Goal: Task Accomplishment & Management: Use online tool/utility

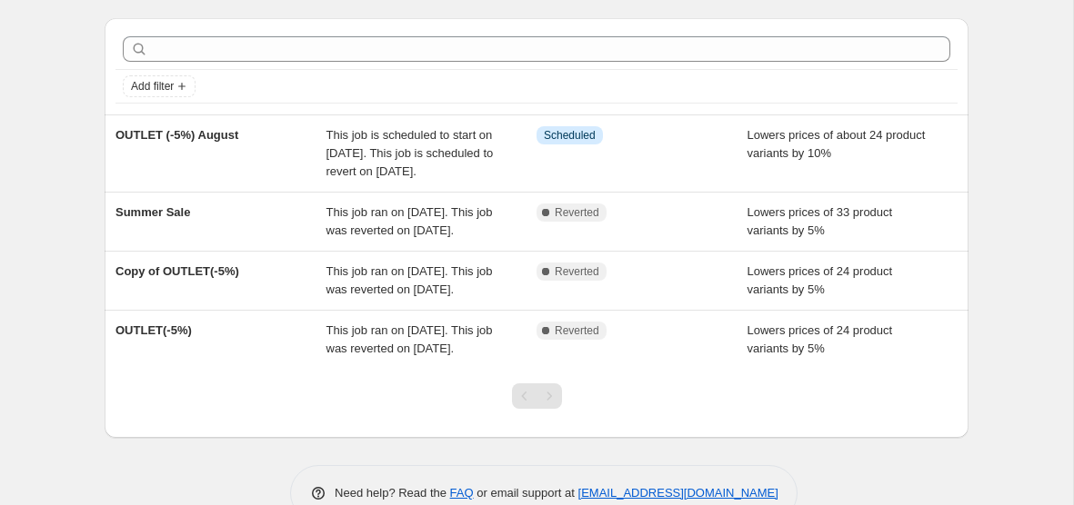
scroll to position [38, 0]
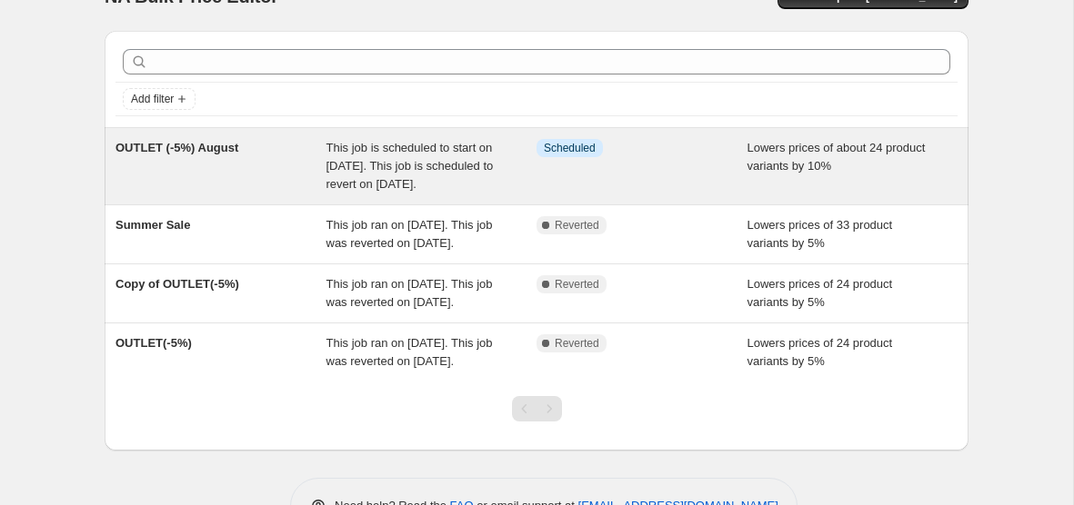
click at [308, 155] on div "OUTLET (-5%) August" at bounding box center [220, 166] width 211 height 55
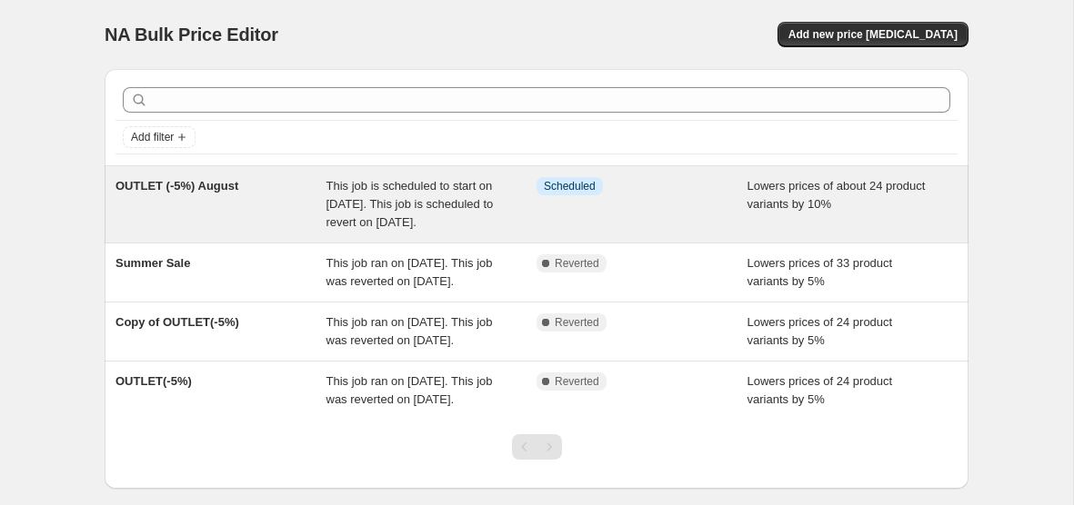
select select "percentage"
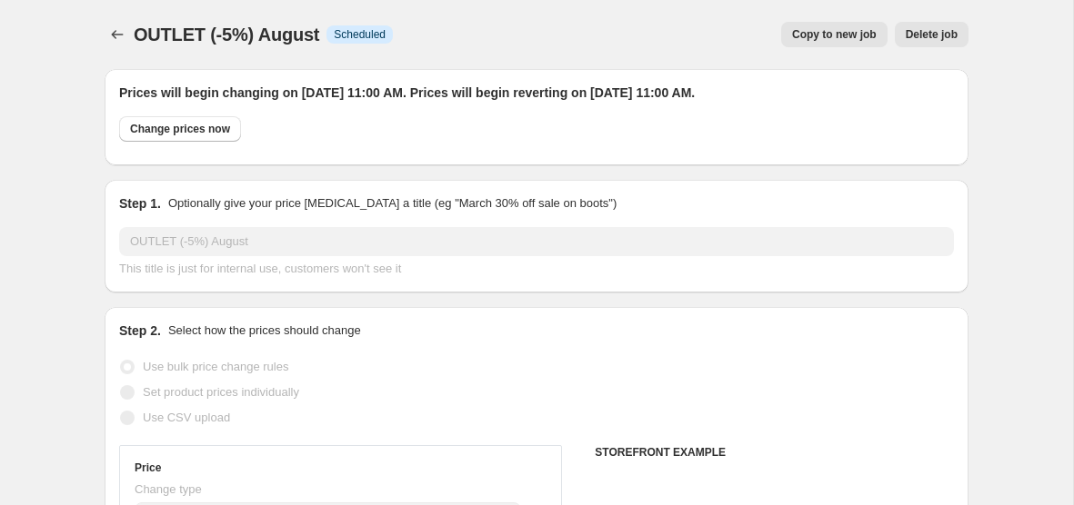
select select "collection"
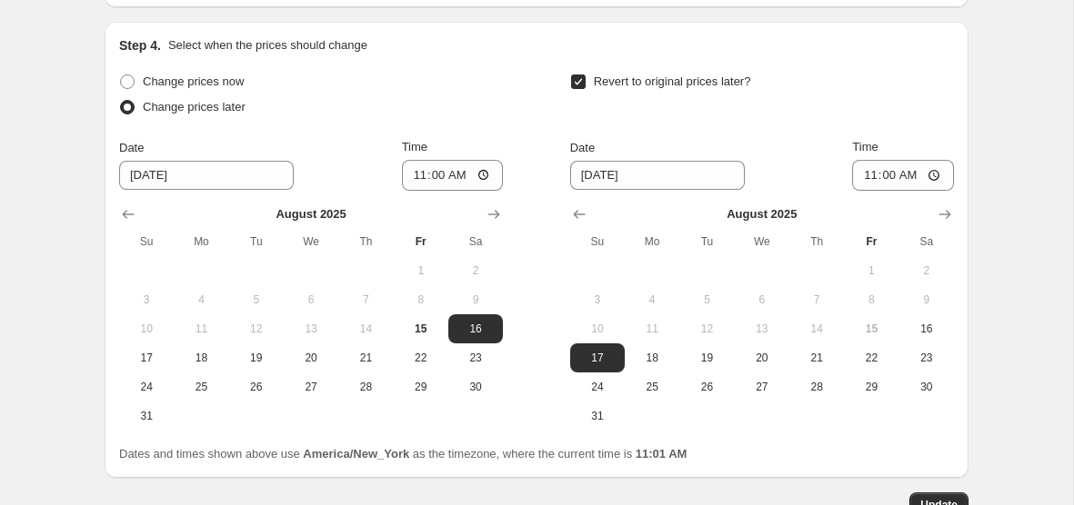
scroll to position [1873, 0]
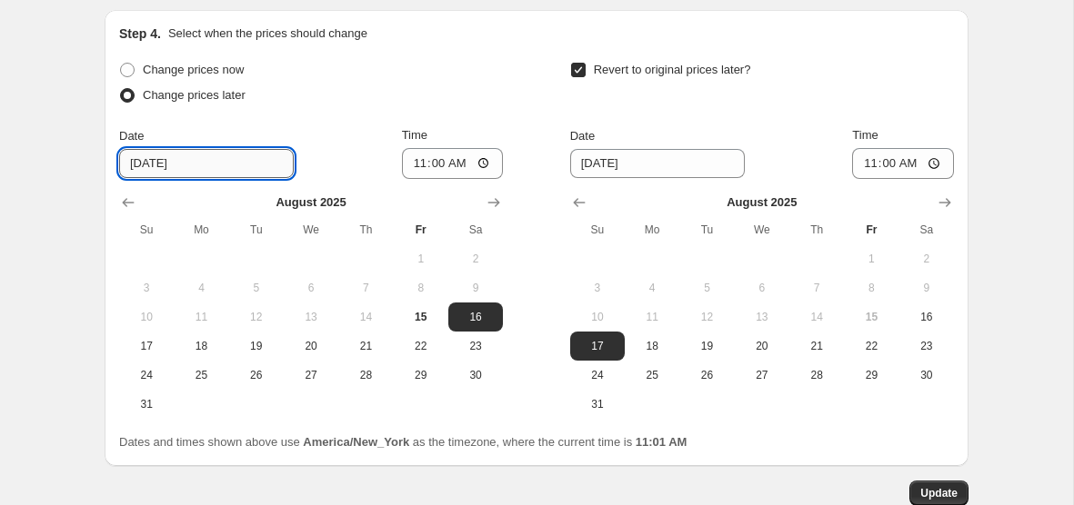
click at [151, 165] on input "[DATE]" at bounding box center [206, 163] width 175 height 29
click at [152, 165] on input "[DATE]" at bounding box center [206, 163] width 175 height 29
type input "[DATE]"
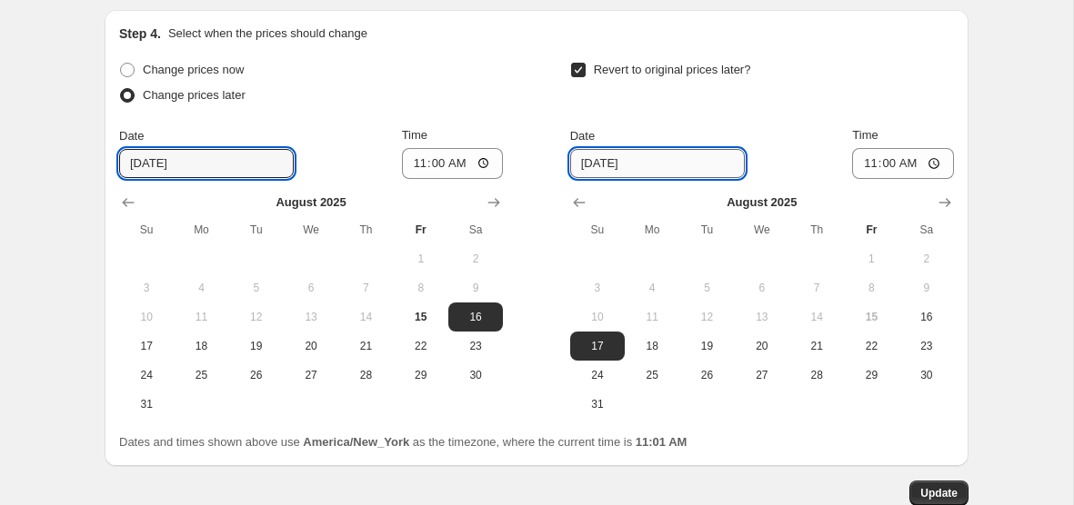
click at [607, 160] on input "[DATE]" at bounding box center [657, 163] width 175 height 29
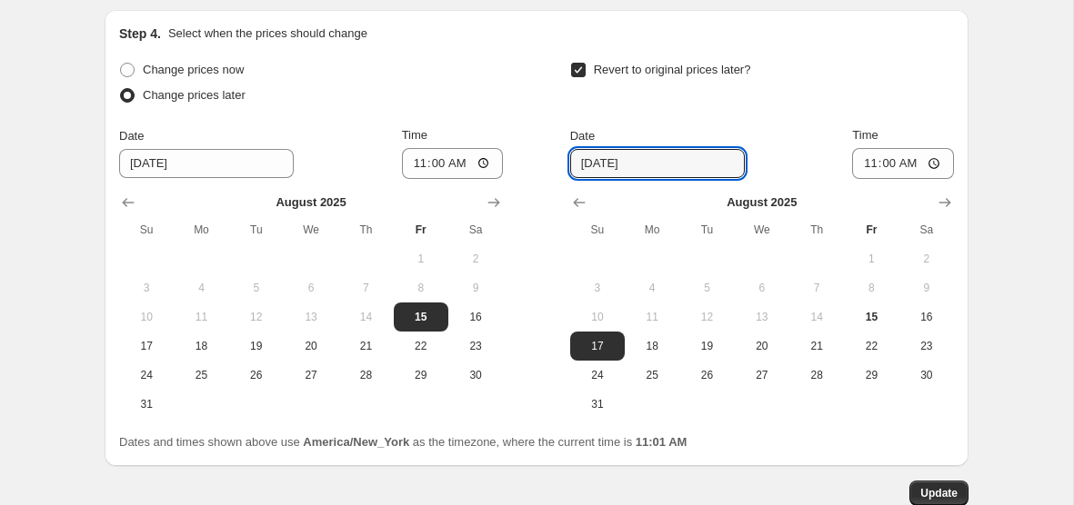
scroll to position [1979, 0]
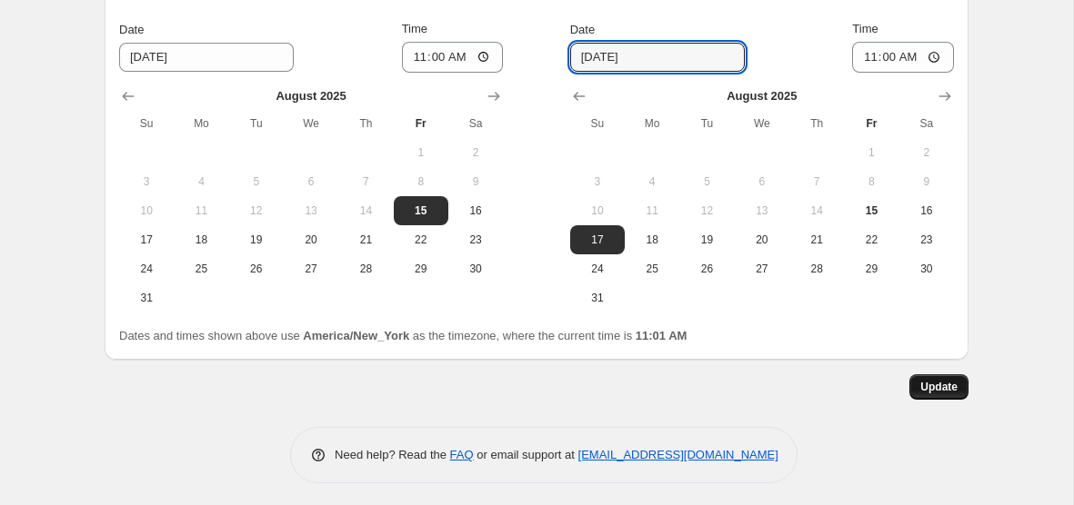
type input "[DATE]"
click at [963, 381] on button "Update" at bounding box center [938, 387] width 59 height 25
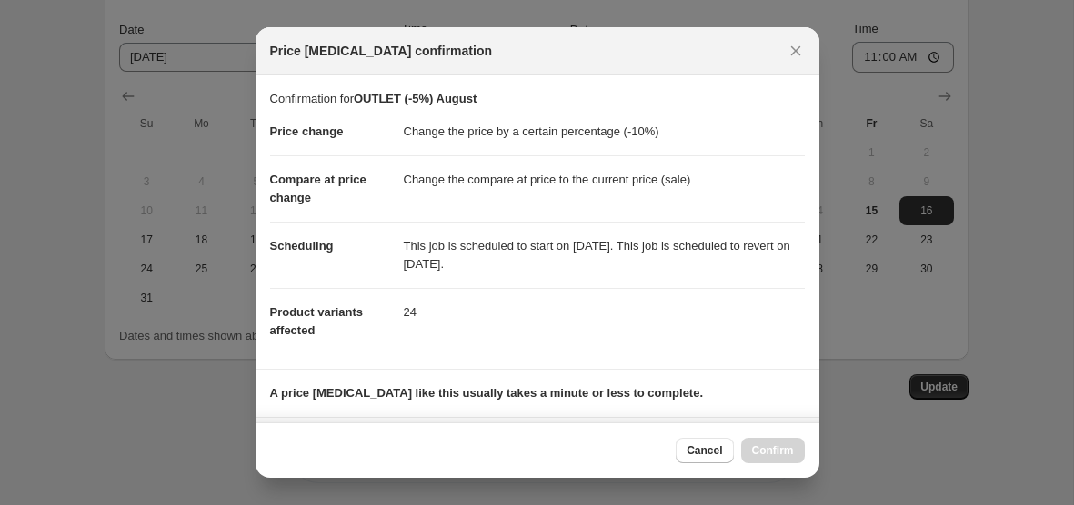
scroll to position [256, 0]
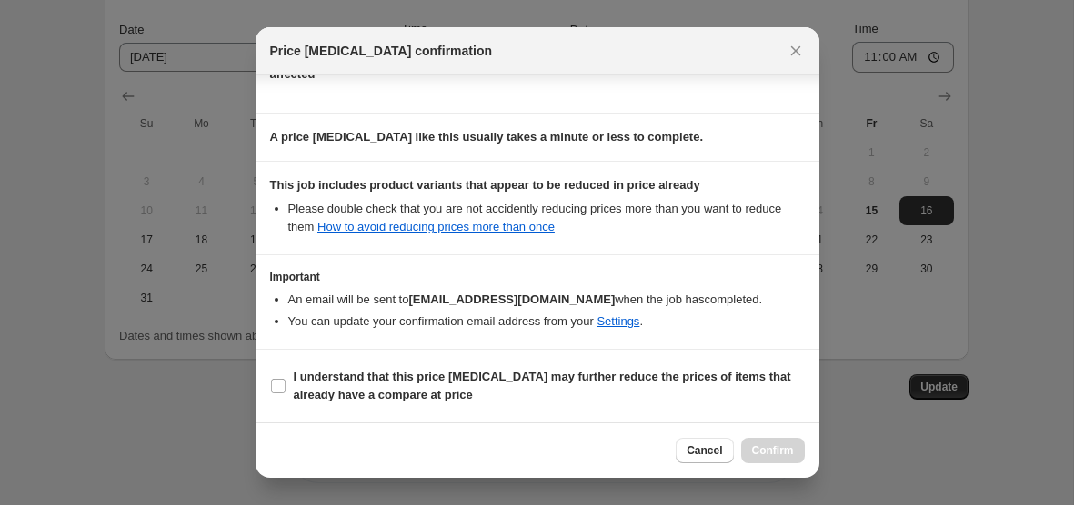
click at [770, 295] on li "An email will be sent to [EMAIL_ADDRESS][DOMAIN_NAME] when the job has complete…" at bounding box center [546, 300] width 516 height 18
click at [572, 380] on b "I understand that this price [MEDICAL_DATA] may further reduce the prices of it…" at bounding box center [542, 386] width 497 height 32
click at [285, 380] on input "I understand that this price [MEDICAL_DATA] may further reduce the prices of it…" at bounding box center [278, 386] width 15 height 15
checkbox input "true"
click at [777, 466] on div "Cancel Confirm" at bounding box center [537, 450] width 564 height 55
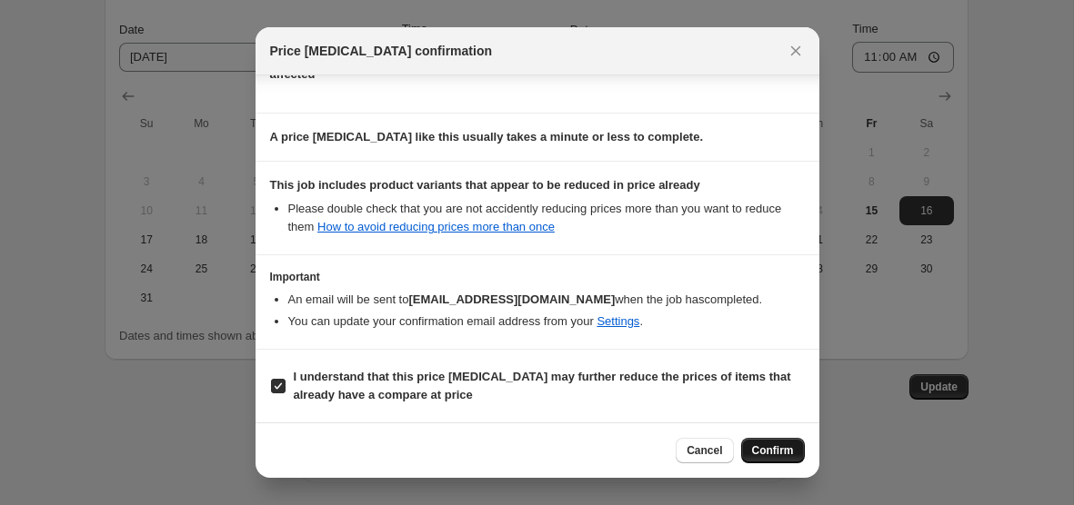
click at [778, 452] on span "Confirm" at bounding box center [773, 451] width 42 height 15
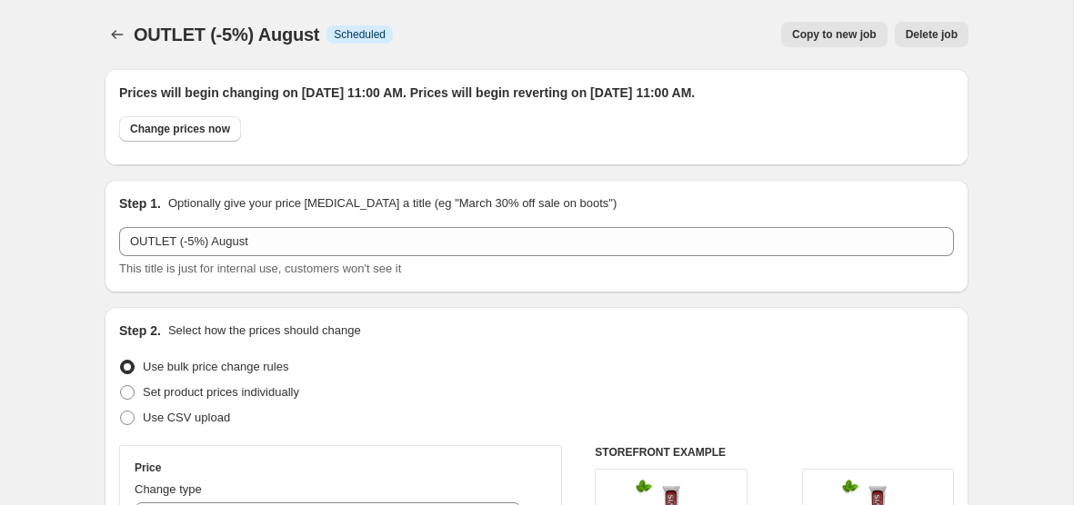
scroll to position [1979, 0]
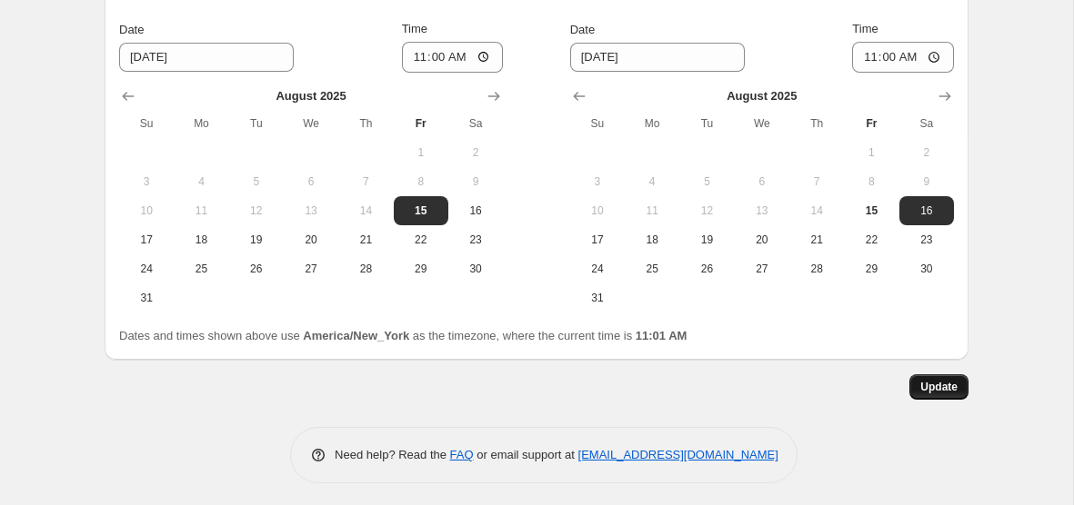
click at [953, 386] on span "Update" at bounding box center [938, 387] width 37 height 15
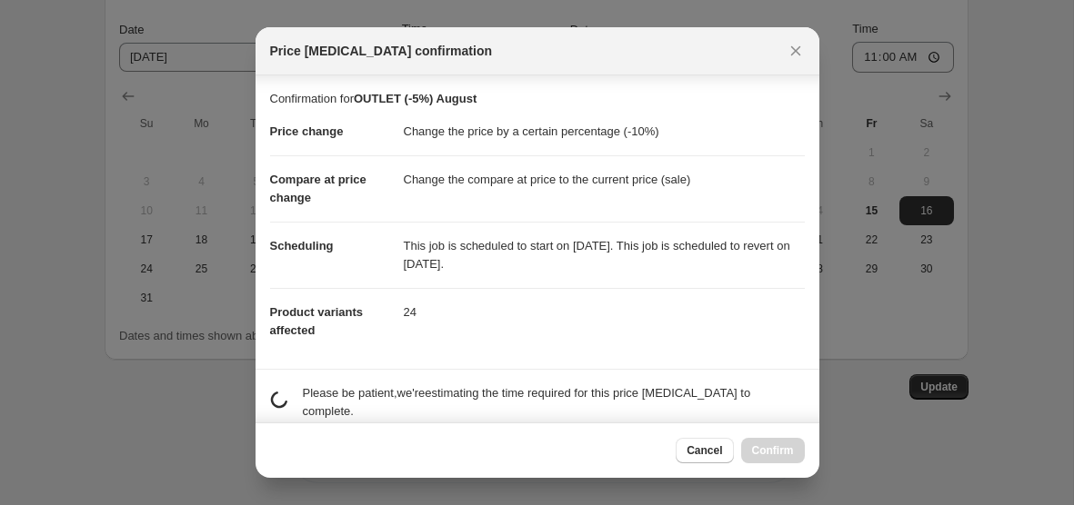
scroll to position [256, 0]
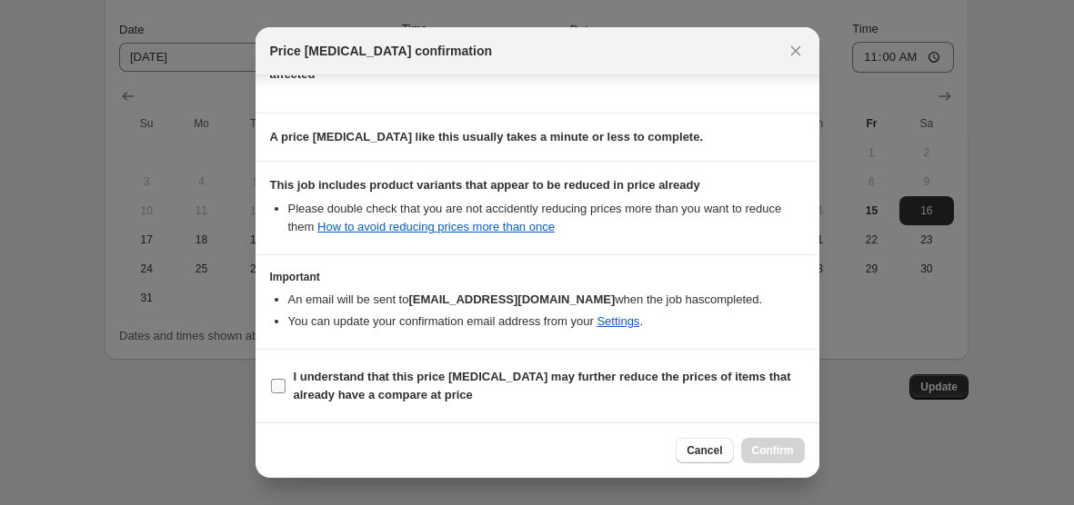
click at [604, 385] on span "I understand that this price [MEDICAL_DATA] may further reduce the prices of it…" at bounding box center [549, 386] width 511 height 36
click at [285, 385] on input "I understand that this price [MEDICAL_DATA] may further reduce the prices of it…" at bounding box center [278, 386] width 15 height 15
checkbox input "true"
click at [813, 462] on div "Cancel Confirm" at bounding box center [537, 450] width 564 height 55
click at [808, 462] on div "Cancel Confirm" at bounding box center [537, 450] width 564 height 55
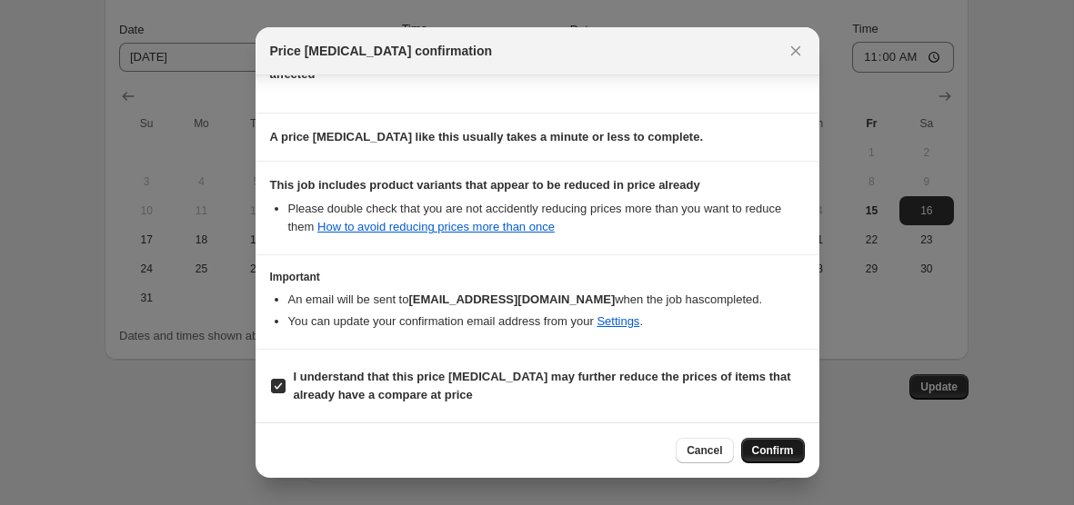
click at [790, 455] on span "Confirm" at bounding box center [773, 451] width 42 height 15
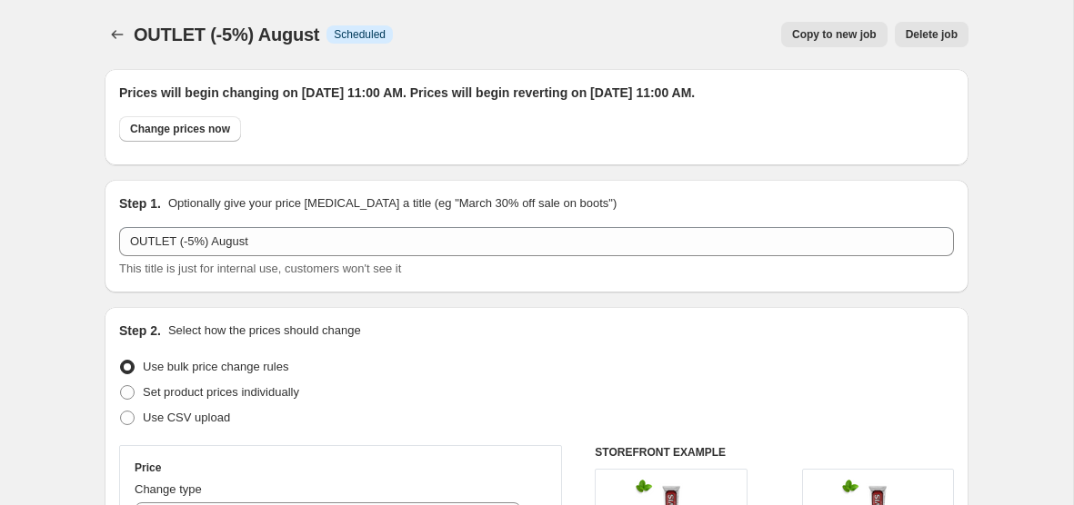
scroll to position [1979, 0]
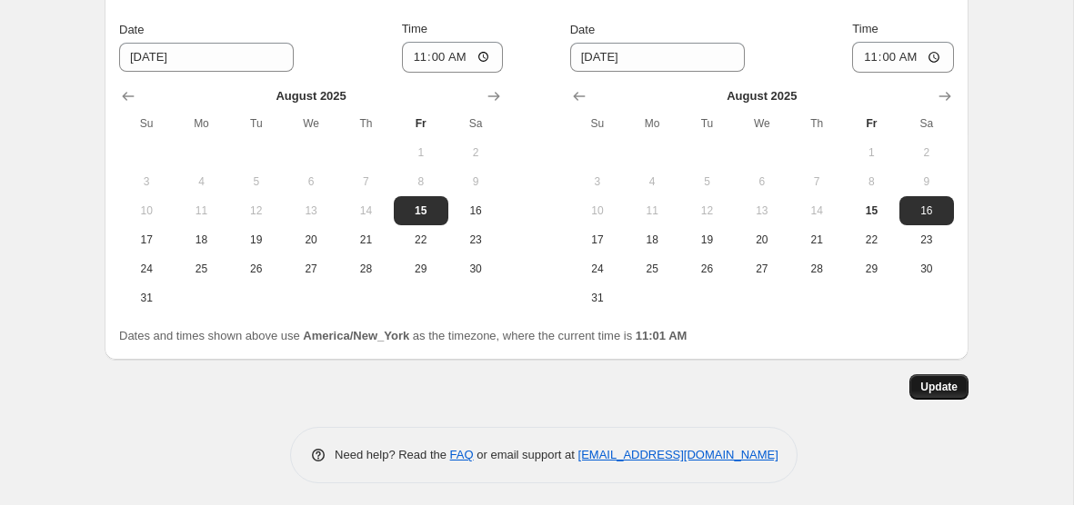
click at [928, 391] on button "Update" at bounding box center [938, 387] width 59 height 25
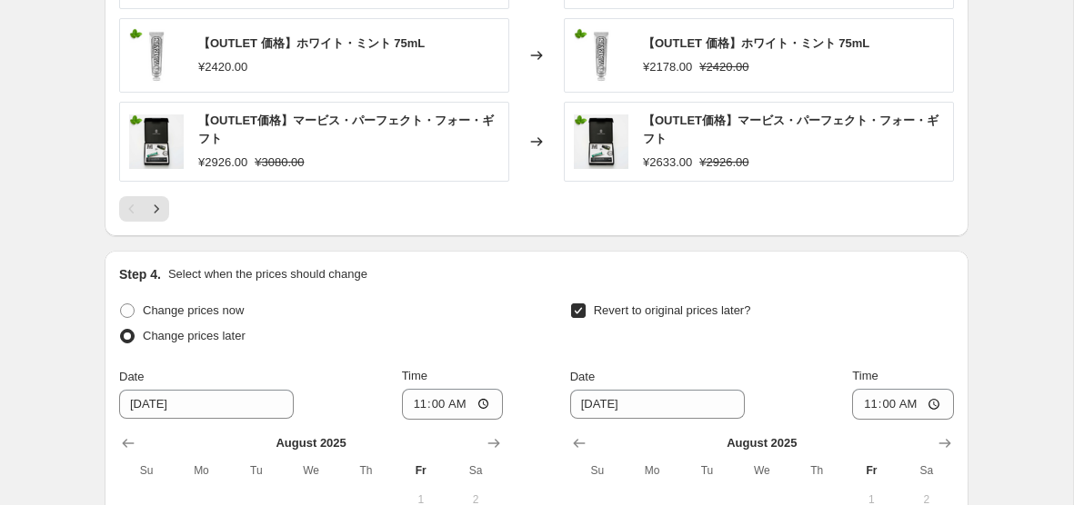
scroll to position [1629, 0]
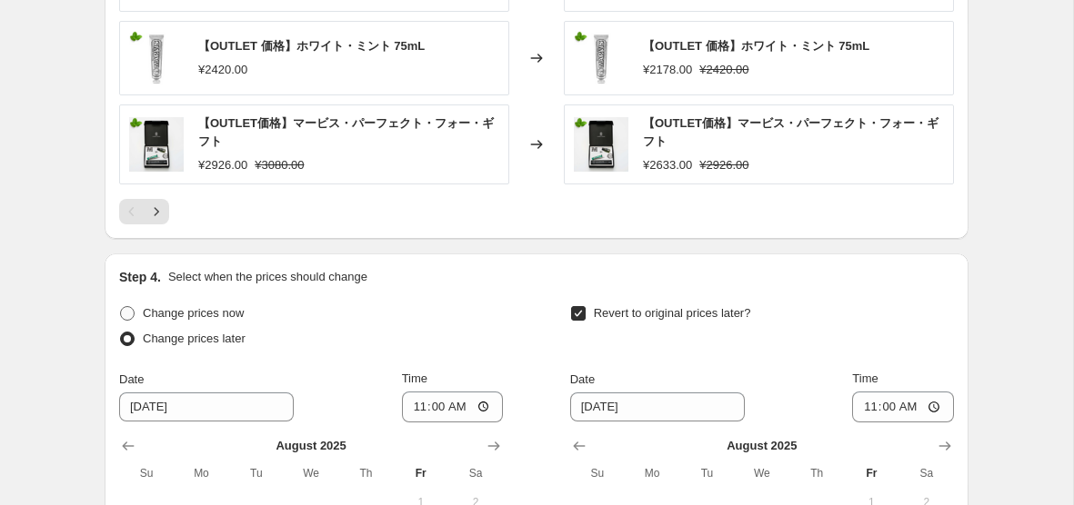
click at [242, 315] on span "Change prices now" at bounding box center [193, 314] width 101 height 18
click at [121, 307] on input "Change prices now" at bounding box center [120, 306] width 1 height 1
radio input "true"
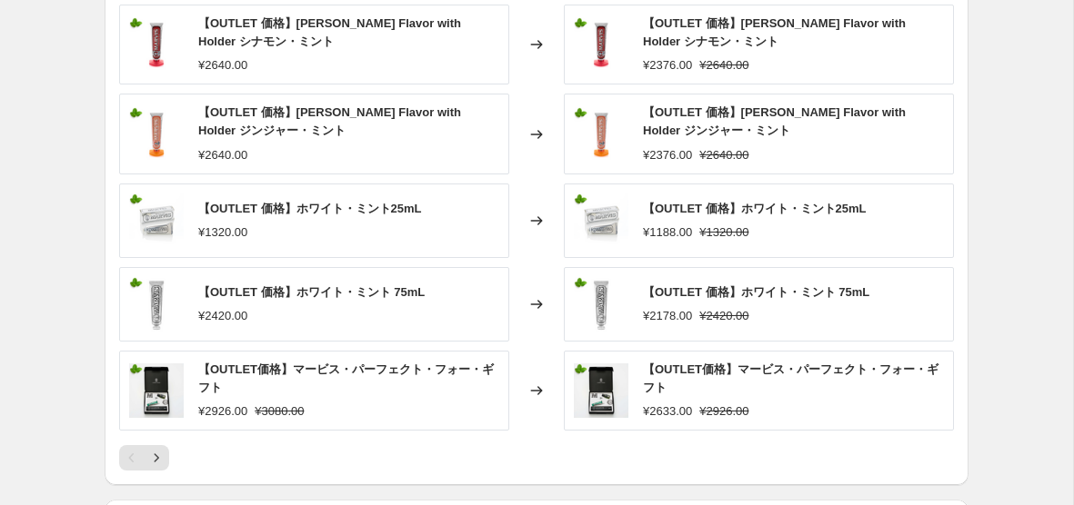
scroll to position [1979, 0]
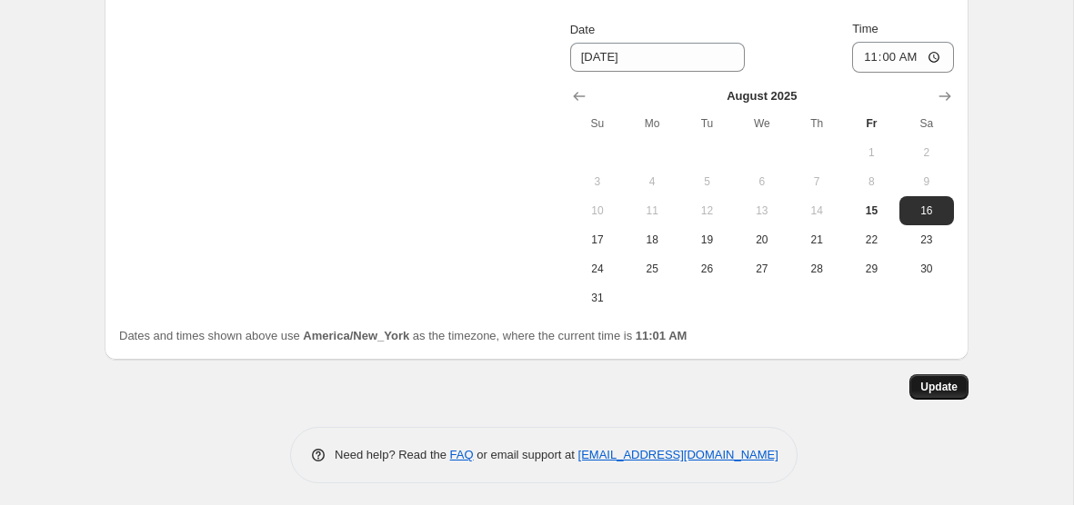
click at [927, 382] on span "Update" at bounding box center [938, 387] width 37 height 15
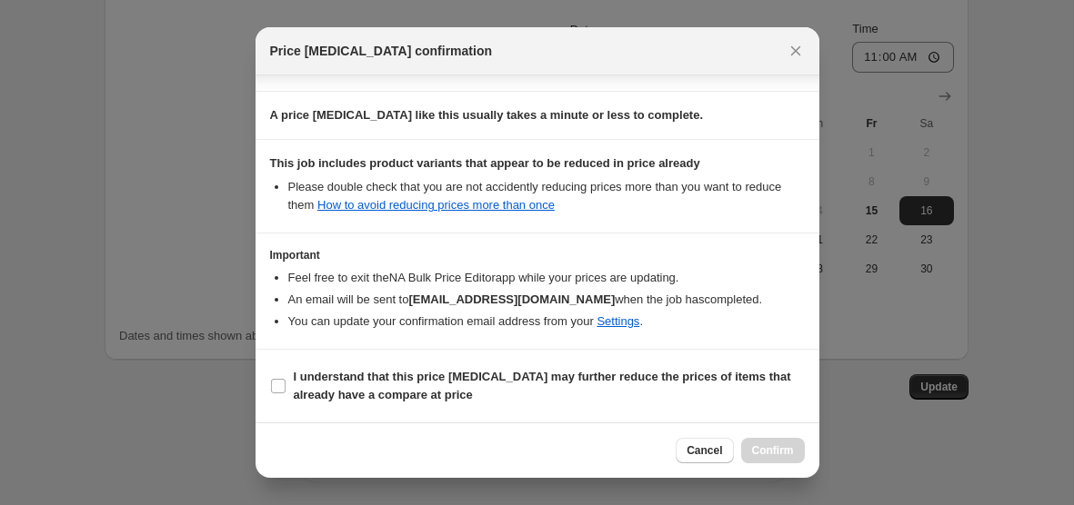
scroll to position [278, 0]
click at [519, 373] on b "I understand that this price [MEDICAL_DATA] may further reduce the prices of it…" at bounding box center [542, 386] width 497 height 32
click at [285, 379] on input "I understand that this price [MEDICAL_DATA] may further reduce the prices of it…" at bounding box center [278, 386] width 15 height 15
checkbox input "true"
click at [772, 446] on span "Confirm" at bounding box center [773, 451] width 42 height 15
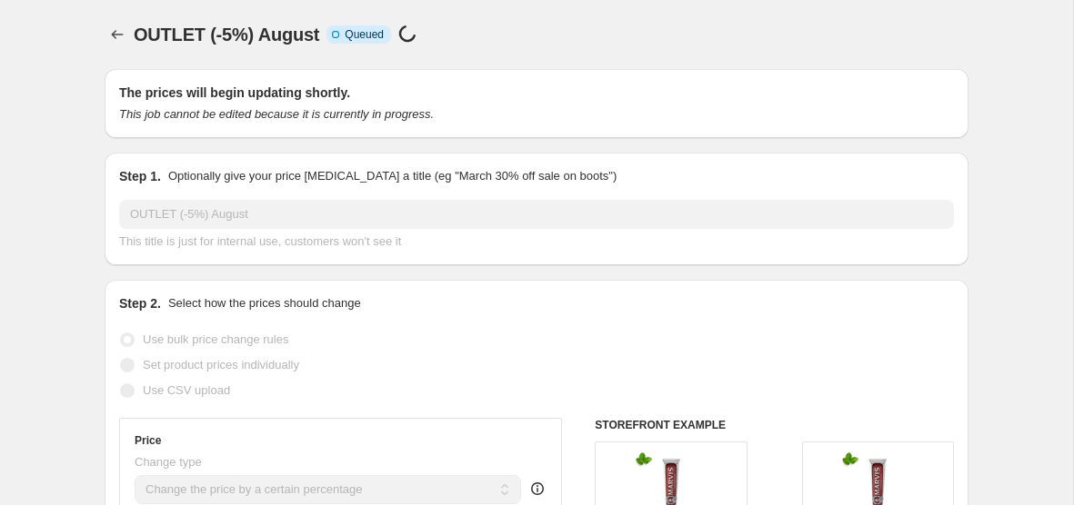
scroll to position [1912, 0]
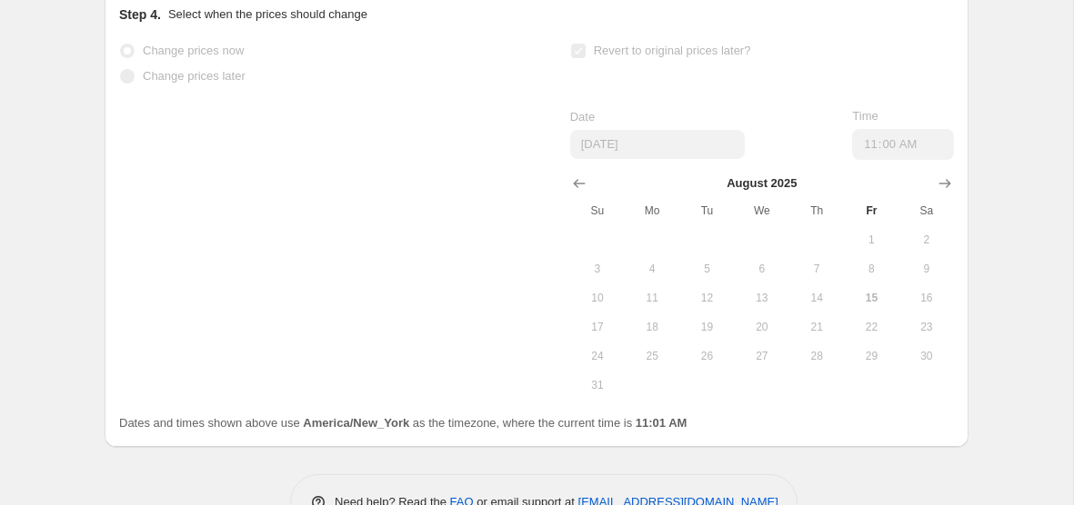
select select "percentage"
select select "collection"
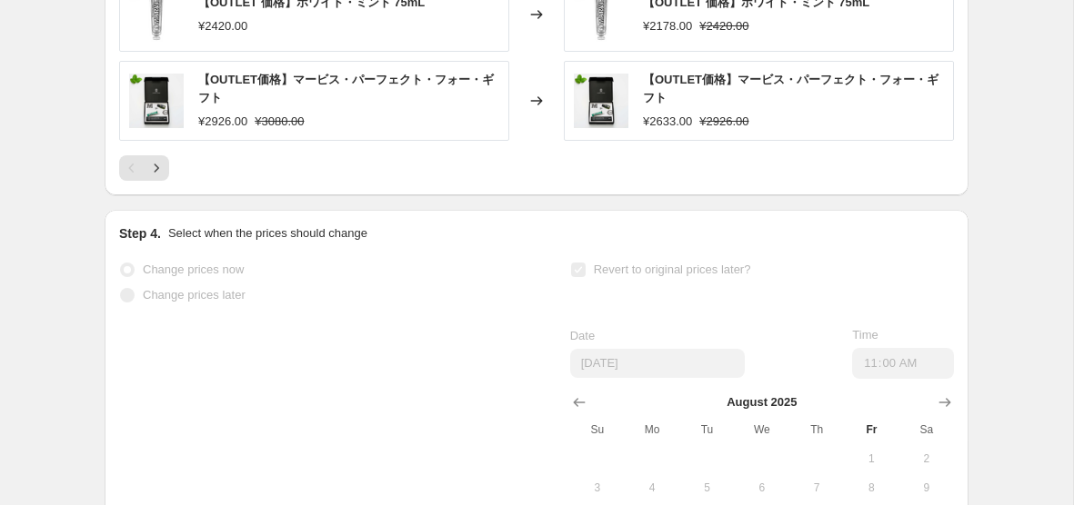
scroll to position [1613, 0]
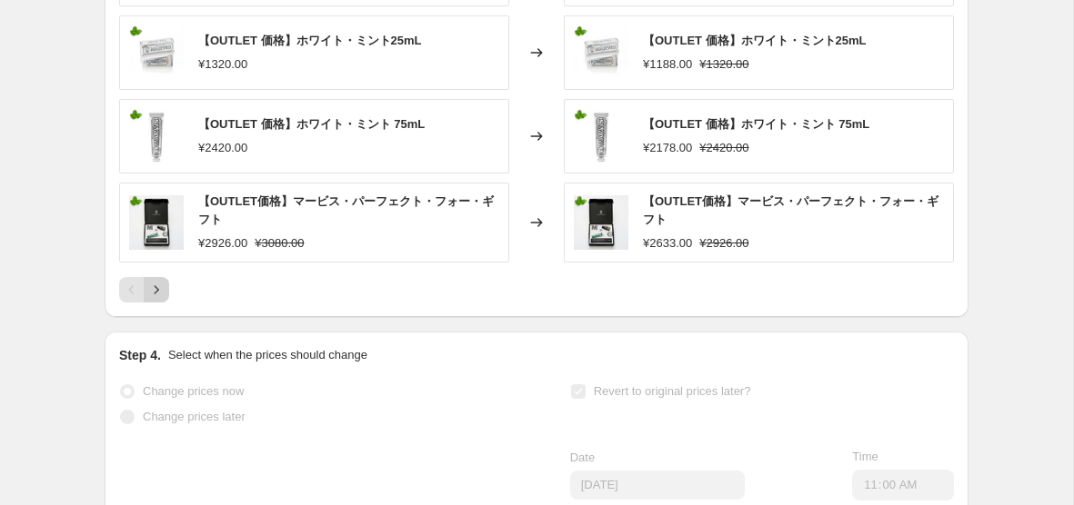
click at [155, 294] on icon "Next" at bounding box center [157, 289] width 5 height 8
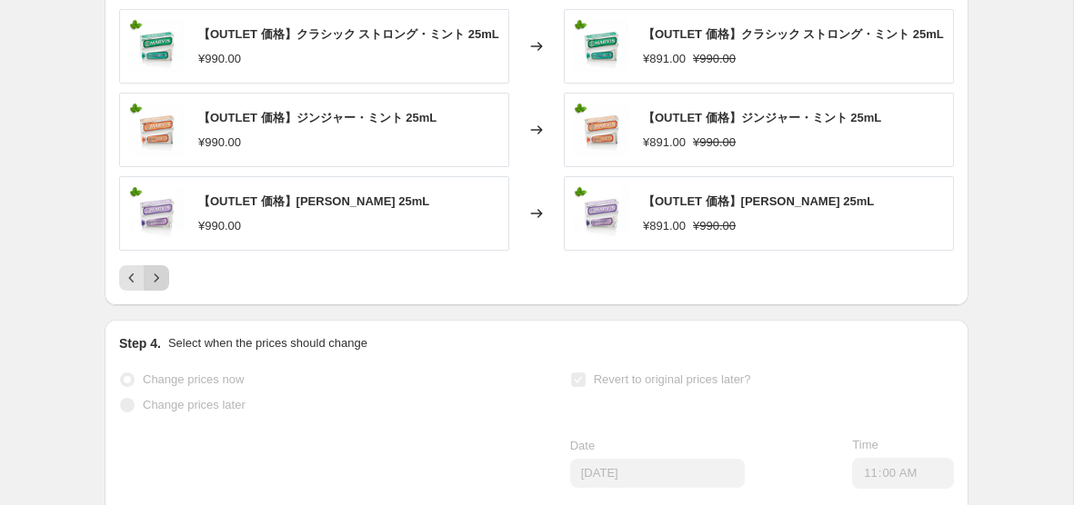
click at [155, 305] on div "PRICE CHANGE RECAP 24 product variants were affected by this price change: 【OUT…" at bounding box center [537, 40] width 864 height 533
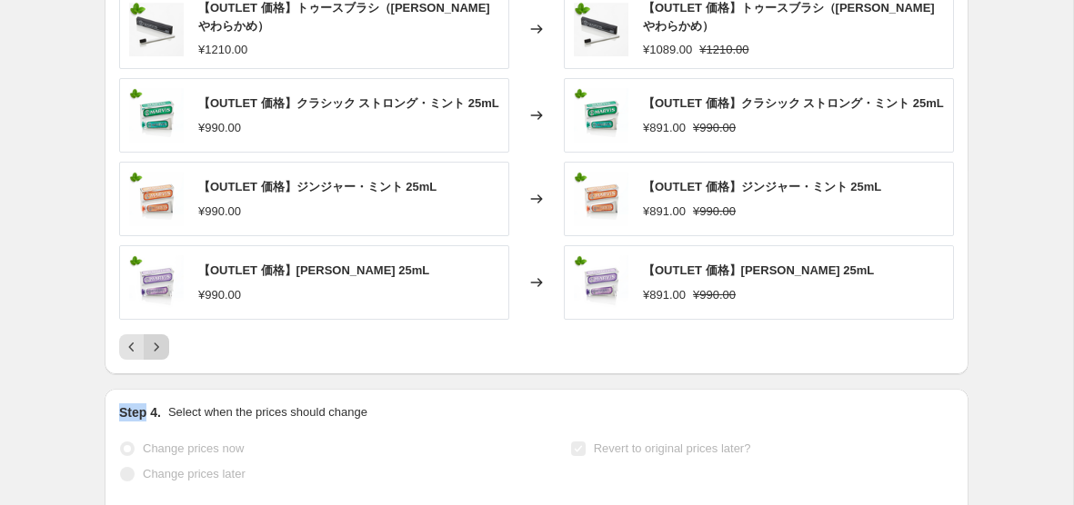
scroll to position [1530, 0]
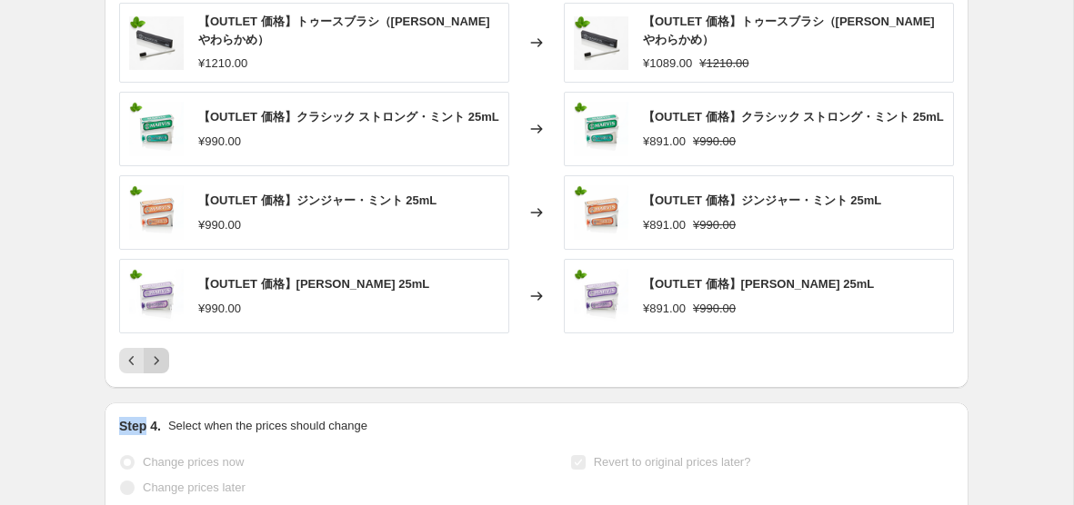
click at [161, 370] on icon "Next" at bounding box center [156, 361] width 18 height 18
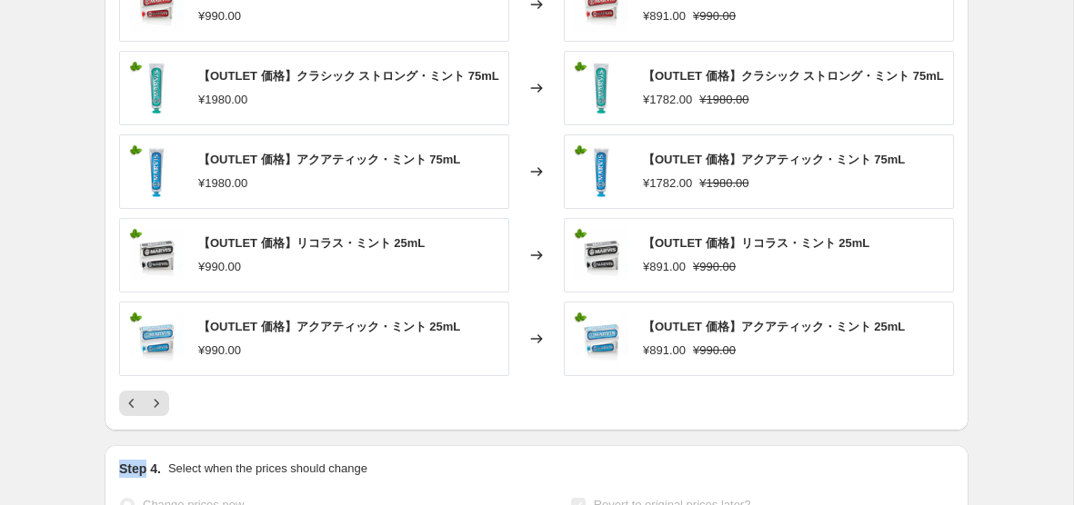
scroll to position [1498, 0]
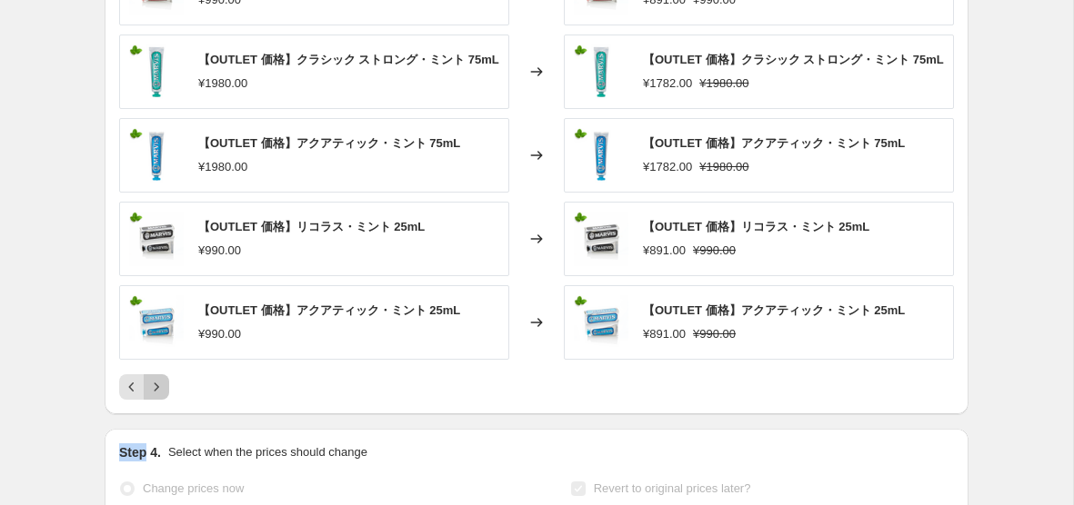
click at [156, 396] on icon "Next" at bounding box center [156, 387] width 18 height 18
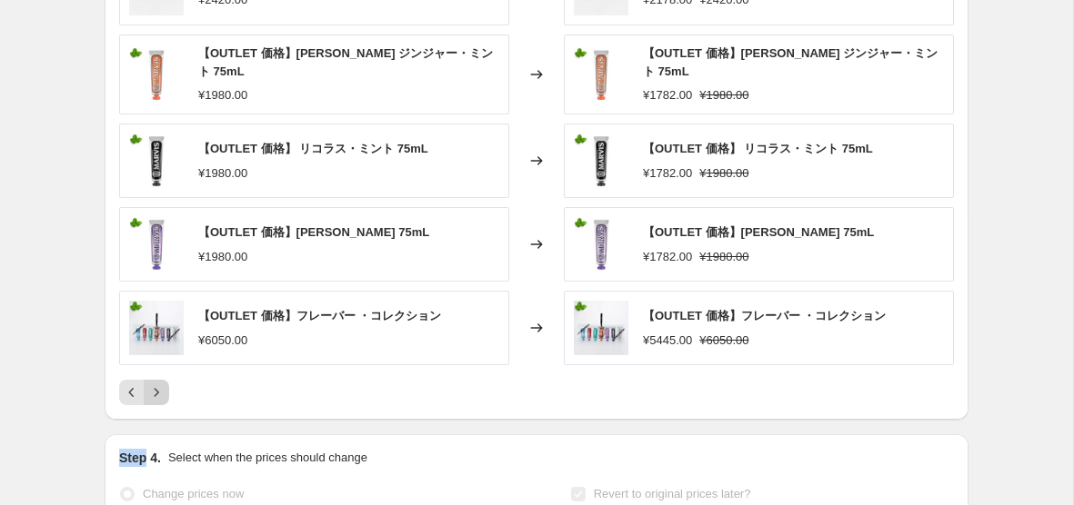
click at [156, 402] on icon "Next" at bounding box center [156, 393] width 18 height 18
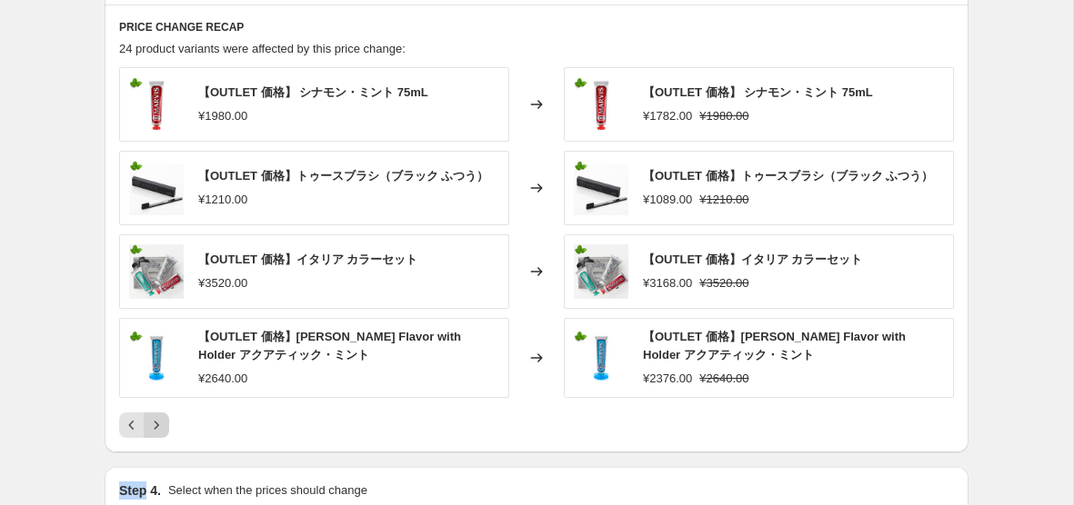
scroll to position [1383, 0]
click at [278, 265] on span "【OUTLET 価格】イタリア カラーセット" at bounding box center [307, 259] width 219 height 14
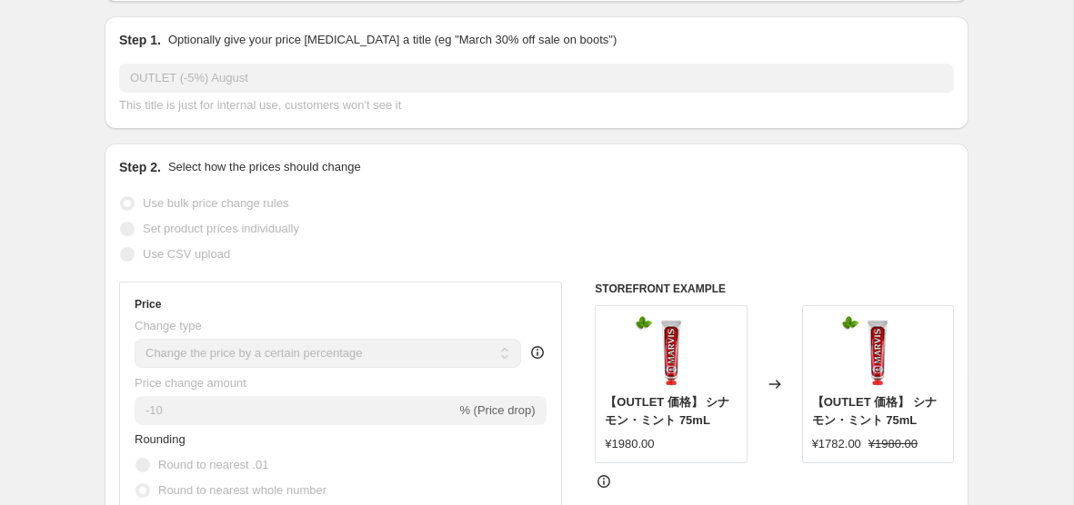
scroll to position [0, 0]
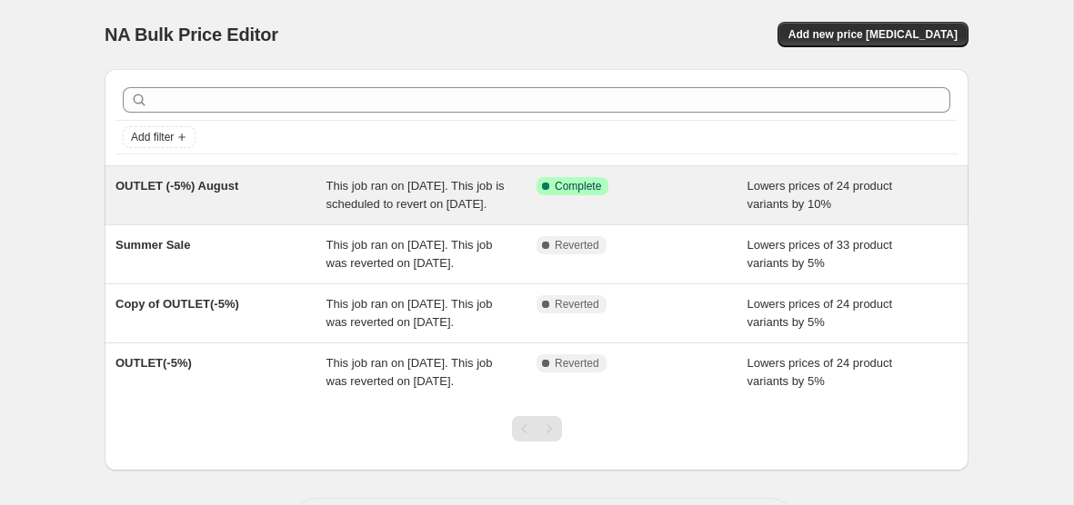
click at [717, 198] on div "Success Complete Complete" at bounding box center [641, 195] width 211 height 36
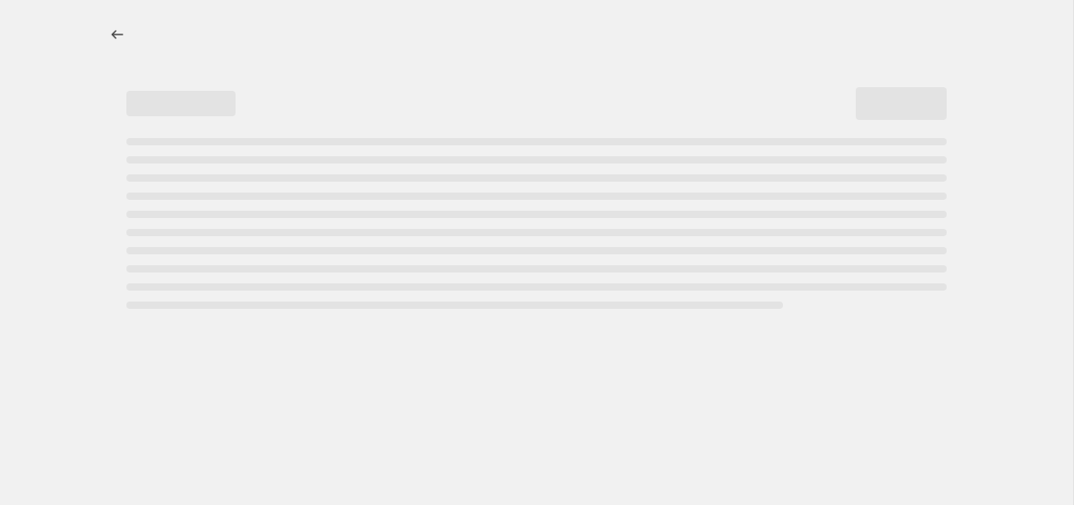
select select "percentage"
select select "collection"
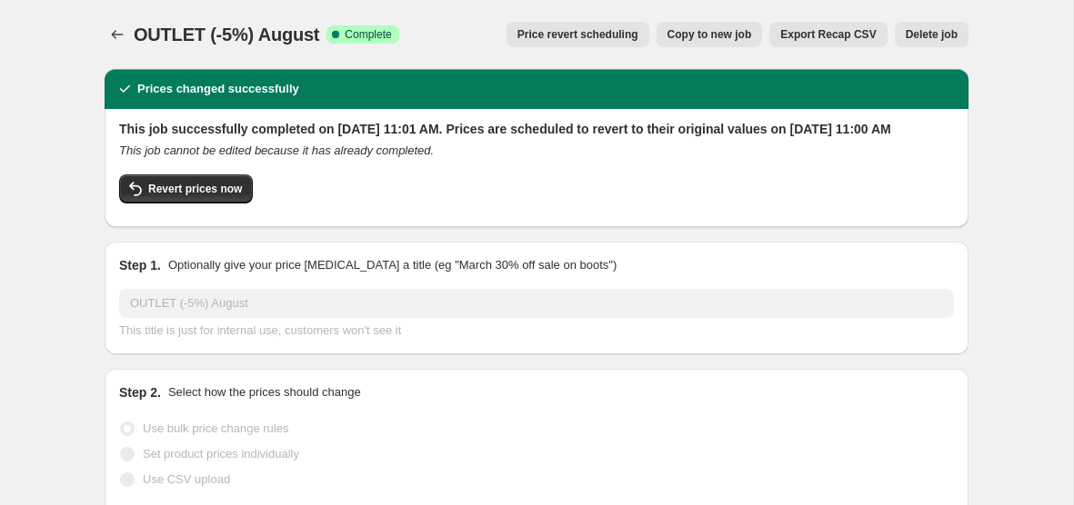
click at [700, 25] on button "Copy to new job" at bounding box center [709, 34] width 106 height 25
select select "percentage"
select select "collection"
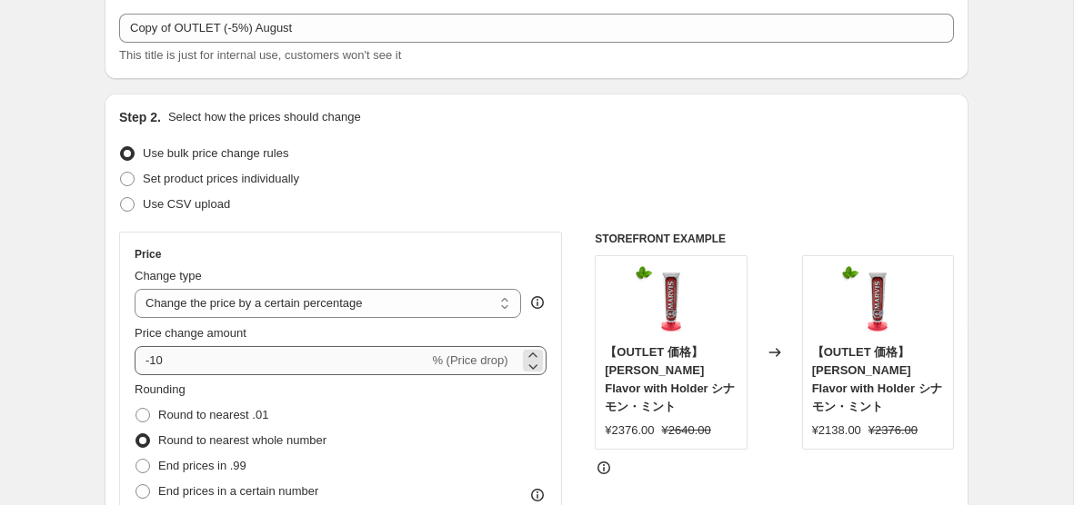
scroll to position [114, 0]
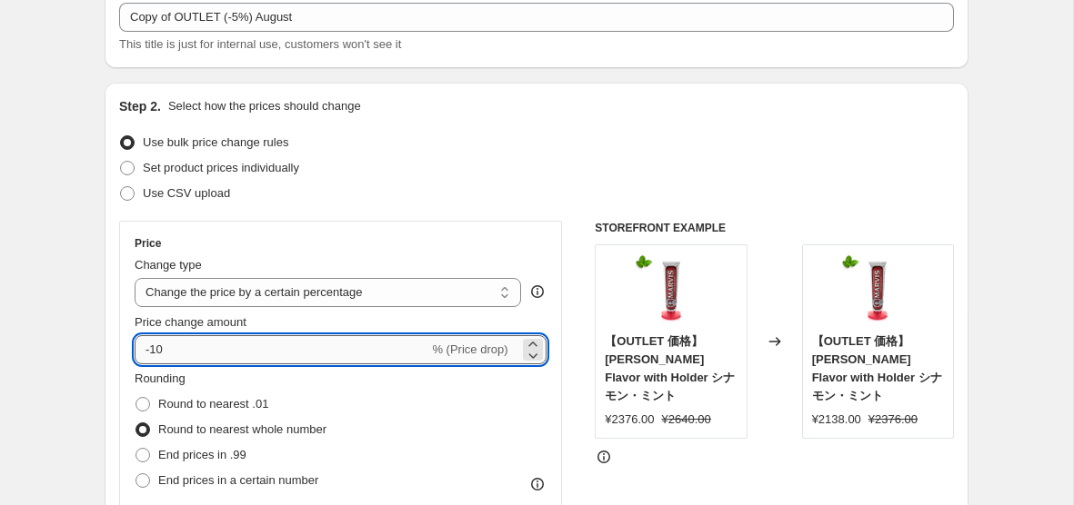
click at [267, 345] on input "-10" at bounding box center [282, 349] width 294 height 29
type input "-1"
type input "-5"
click at [474, 193] on div "Use CSV upload" at bounding box center [536, 193] width 835 height 25
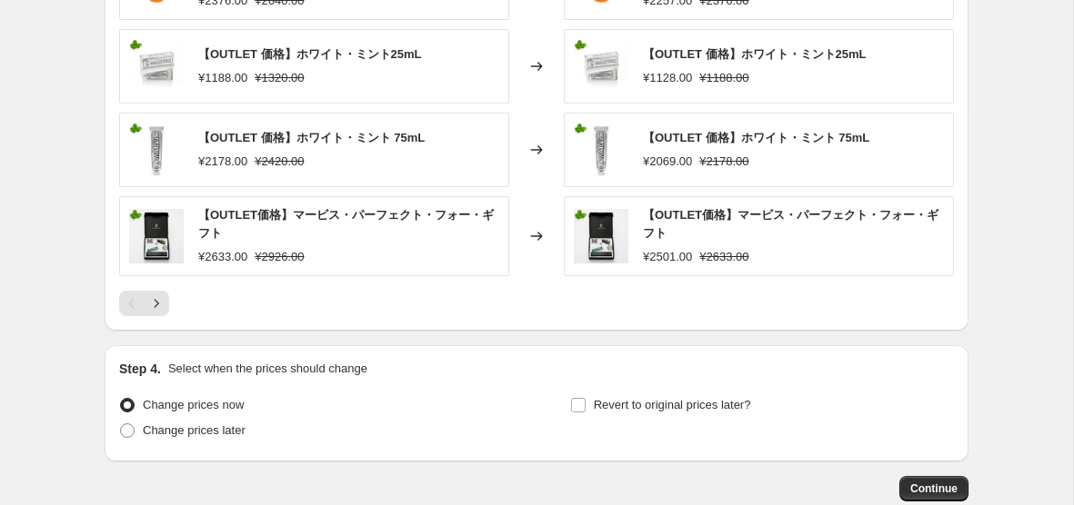
scroll to position [1528, 0]
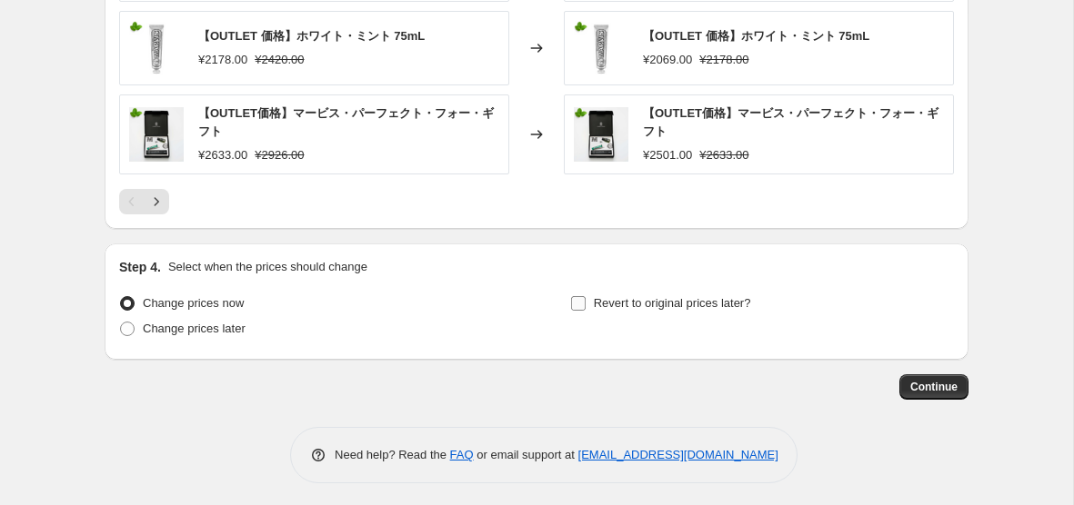
click at [620, 300] on span "Revert to original prices later?" at bounding box center [672, 303] width 157 height 14
click at [585, 300] on input "Revert to original prices later?" at bounding box center [578, 303] width 15 height 15
checkbox input "true"
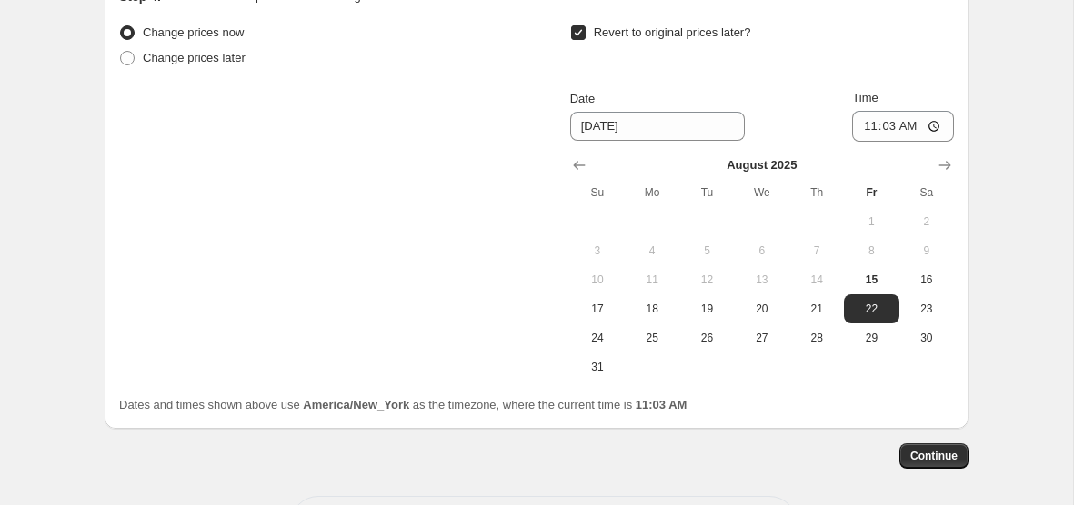
scroll to position [1854, 0]
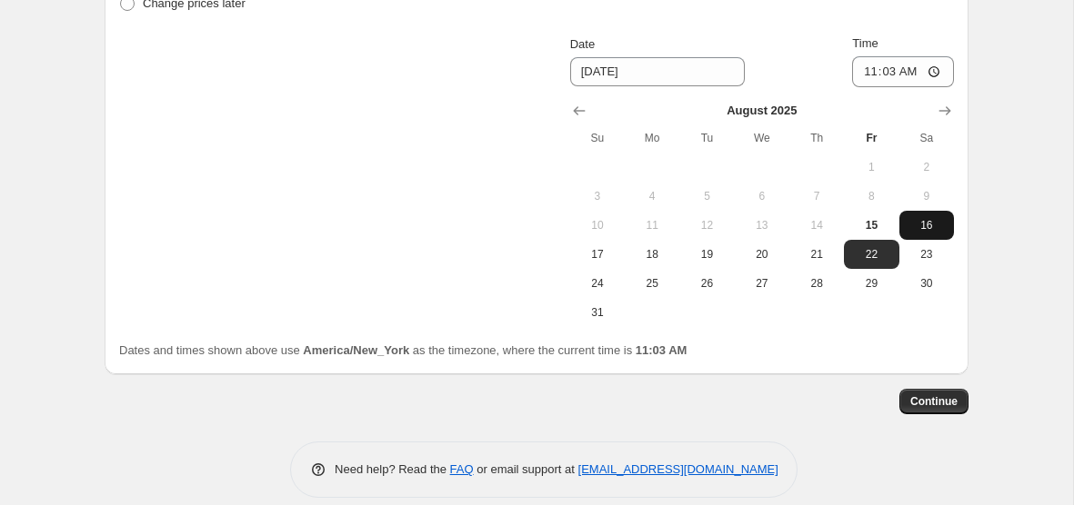
click at [945, 218] on span "16" at bounding box center [926, 225] width 40 height 15
type input "[DATE]"
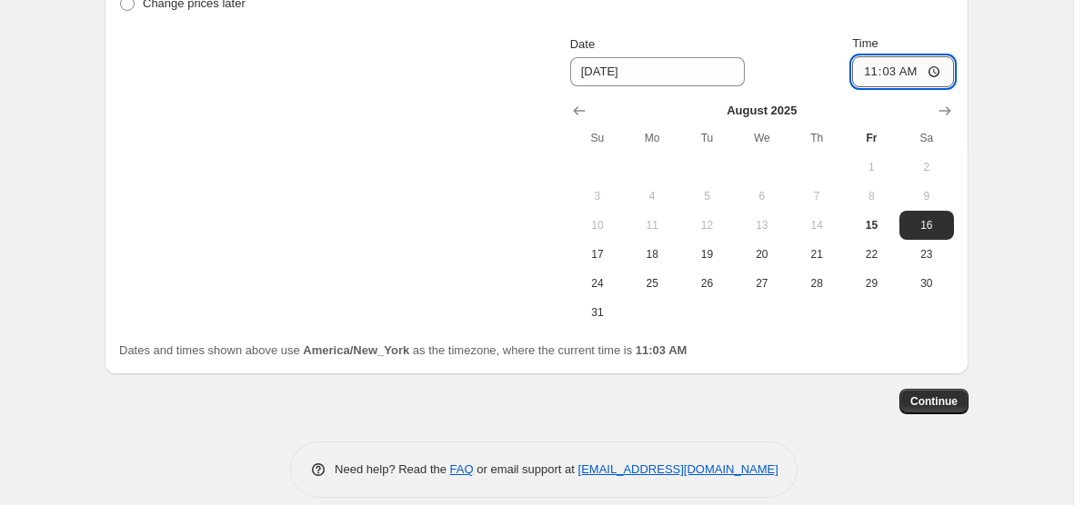
click at [915, 68] on input "11:03" at bounding box center [903, 71] width 102 height 31
click at [914, 68] on input "11:03" at bounding box center [903, 71] width 102 height 31
type input "11:00"
click at [934, 403] on button "Continue" at bounding box center [933, 401] width 69 height 25
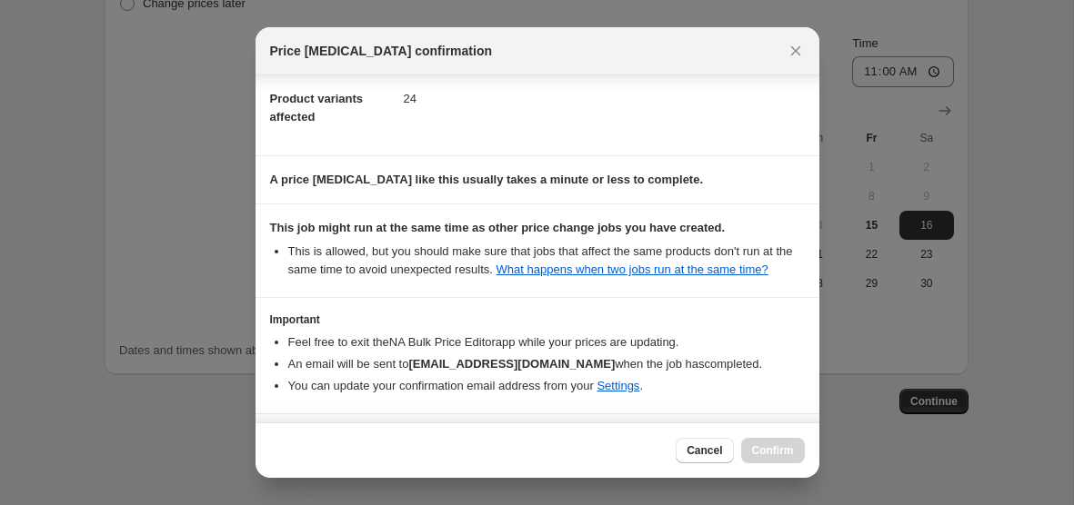
scroll to position [296, 0]
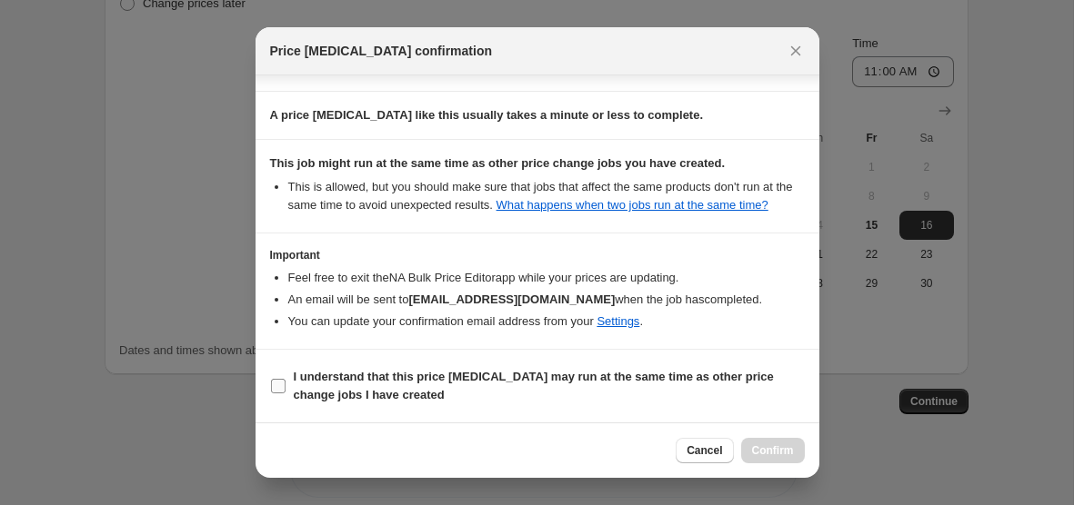
click at [553, 365] on label "I understand that this price [MEDICAL_DATA] may run at the same time as other p…" at bounding box center [537, 387] width 535 height 44
click at [285, 379] on input "I understand that this price [MEDICAL_DATA] may run at the same time as other p…" at bounding box center [278, 386] width 15 height 15
checkbox input "true"
click at [759, 457] on span "Confirm" at bounding box center [773, 451] width 42 height 15
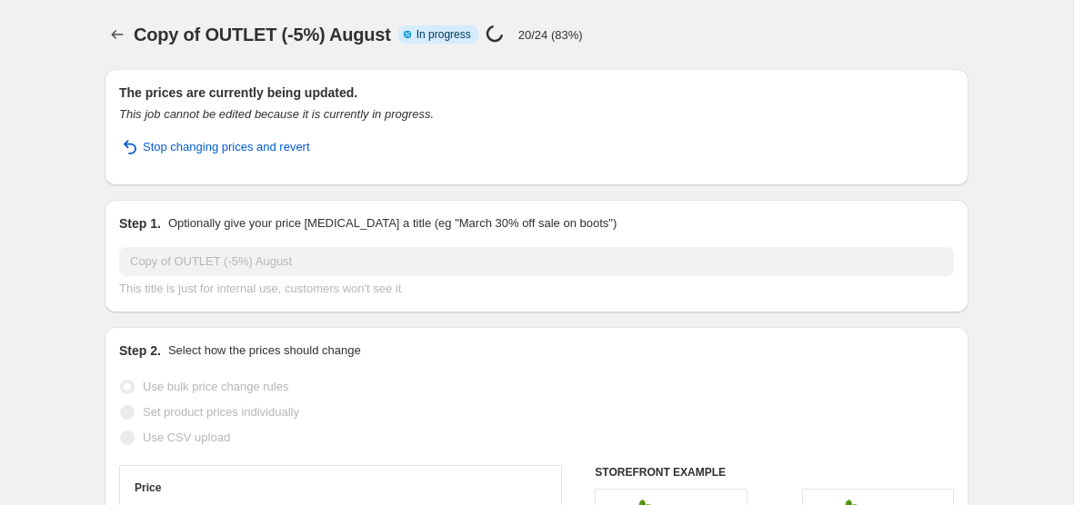
select select "percentage"
select select "collection"
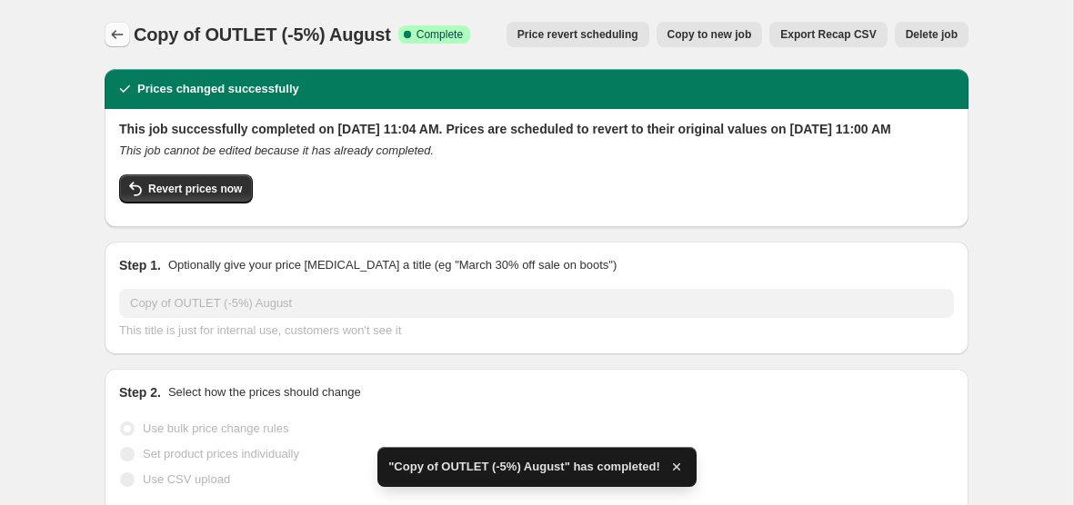
click at [119, 38] on icon "Price change jobs" at bounding box center [117, 34] width 18 height 18
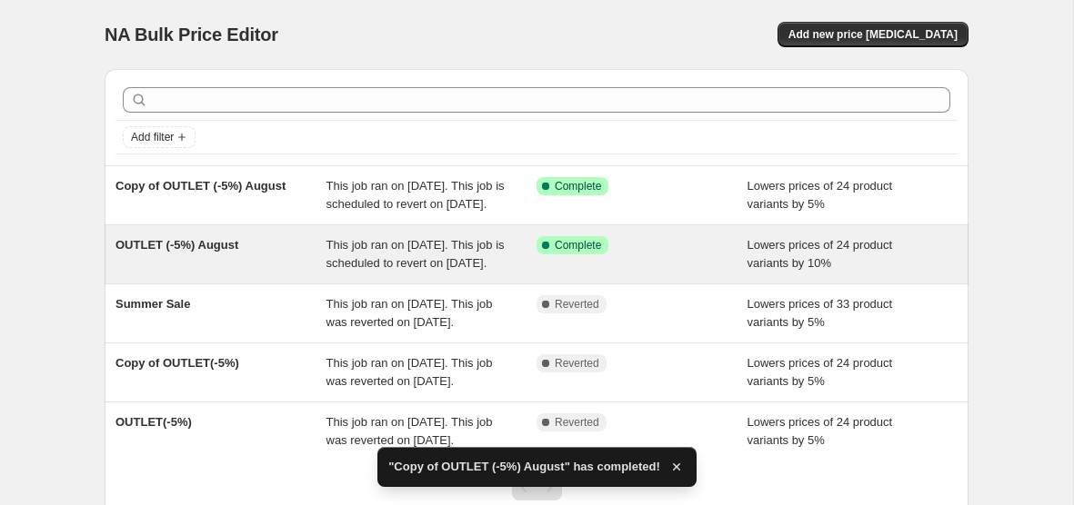
click at [188, 273] on div "OUTLET (-5%) August" at bounding box center [220, 254] width 211 height 36
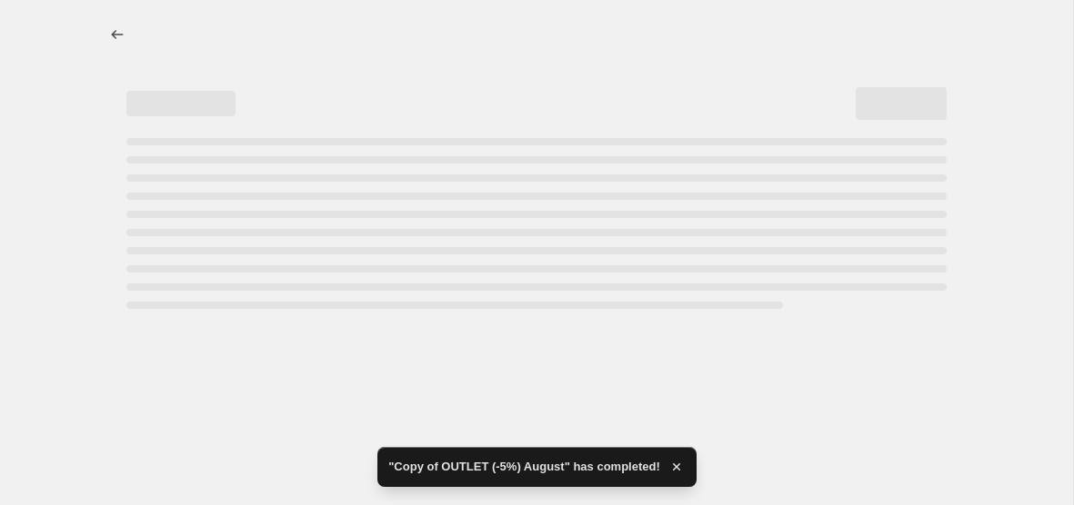
select select "percentage"
select select "collection"
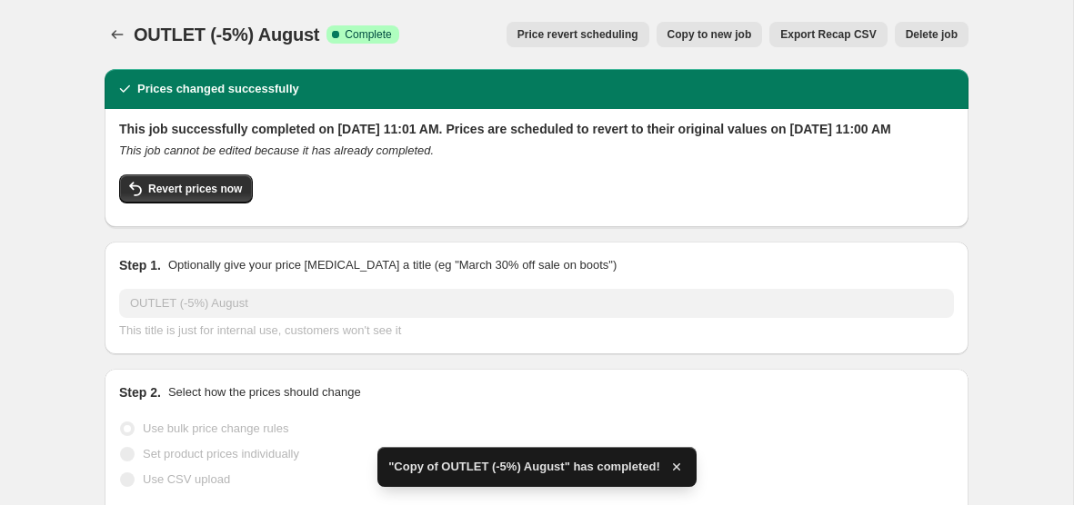
click at [929, 38] on span "Delete job" at bounding box center [931, 34] width 52 height 15
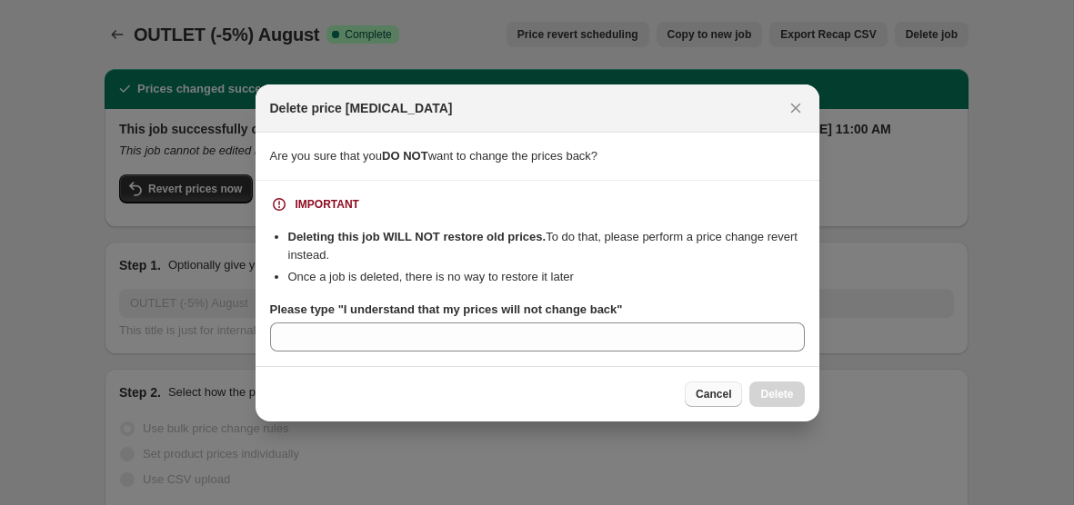
click at [710, 393] on span "Cancel" at bounding box center [712, 394] width 35 height 15
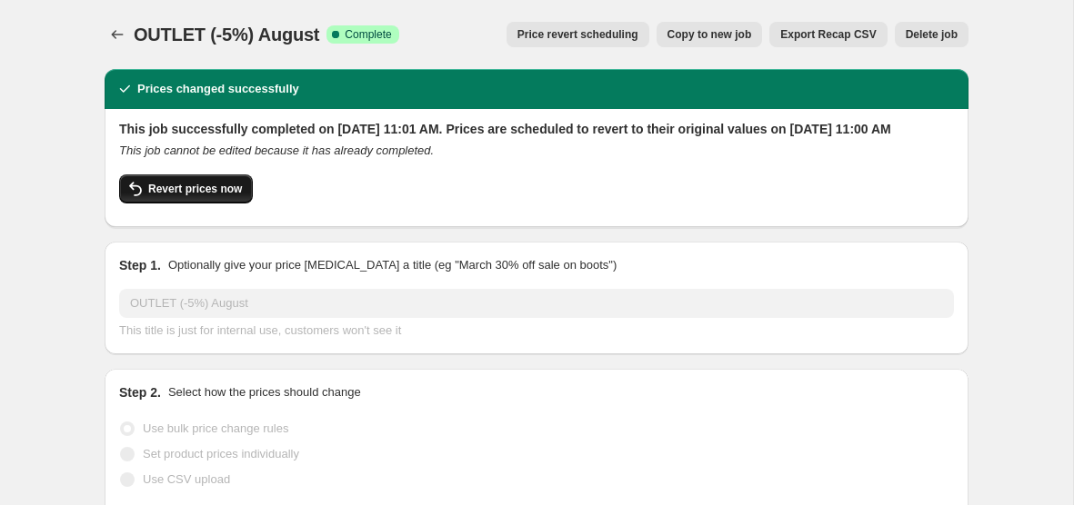
click at [246, 204] on button "Revert prices now" at bounding box center [186, 189] width 134 height 29
checkbox input "false"
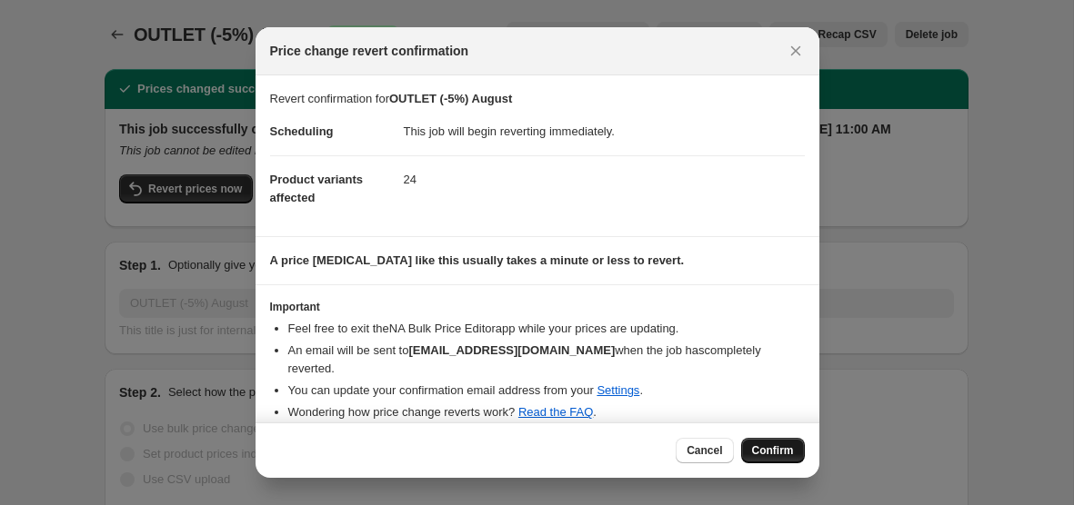
click at [788, 450] on span "Confirm" at bounding box center [773, 451] width 42 height 15
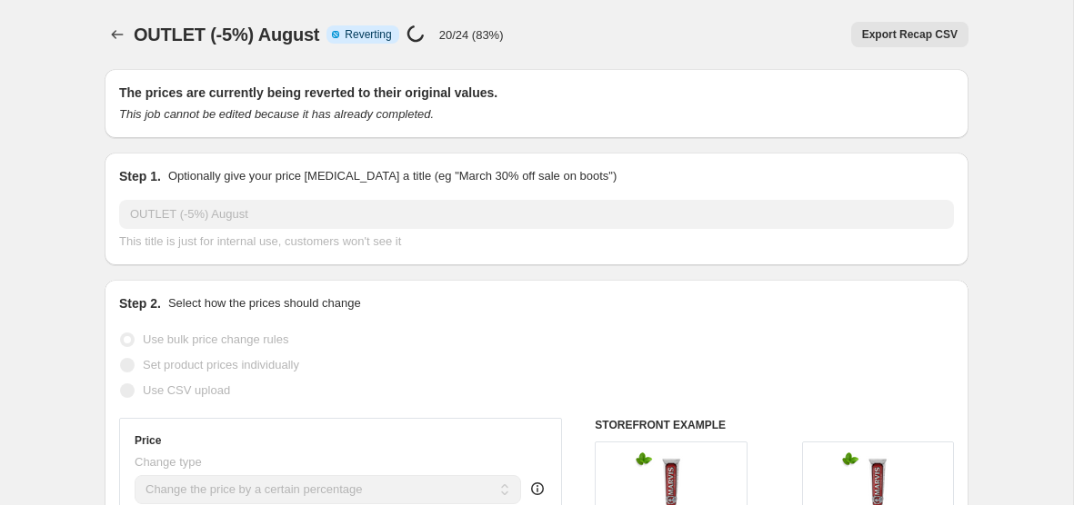
select select "percentage"
select select "collection"
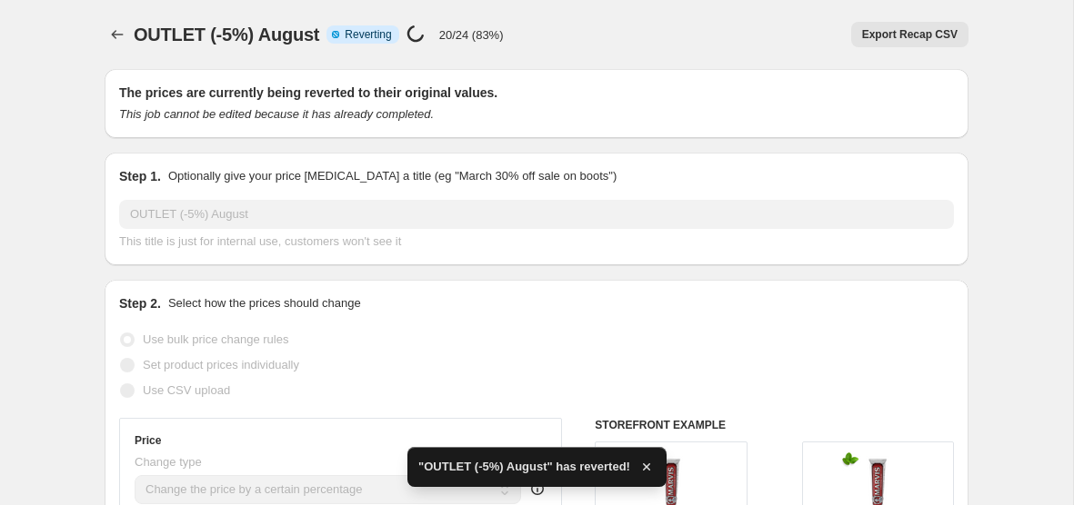
checkbox input "true"
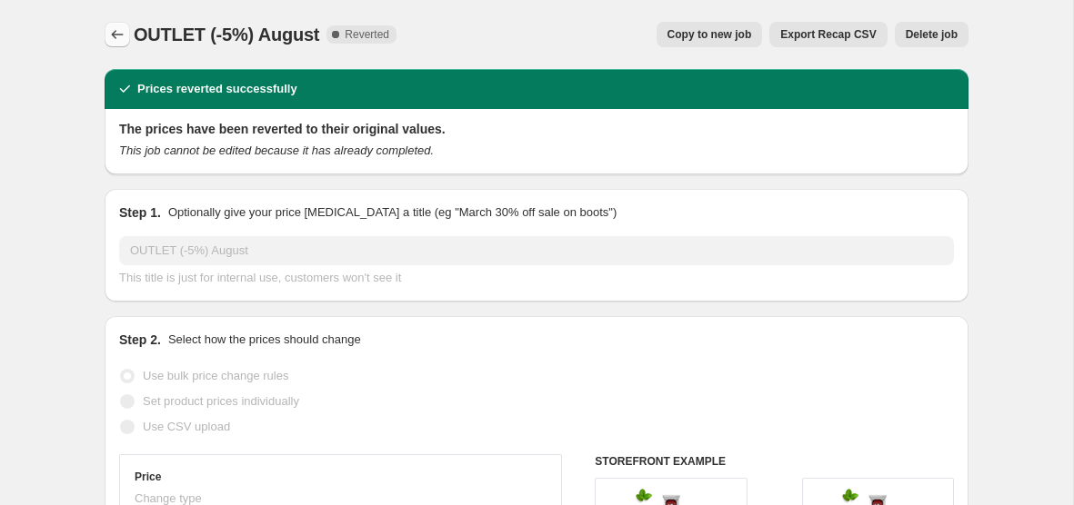
click at [108, 30] on icon "Price change jobs" at bounding box center [117, 34] width 18 height 18
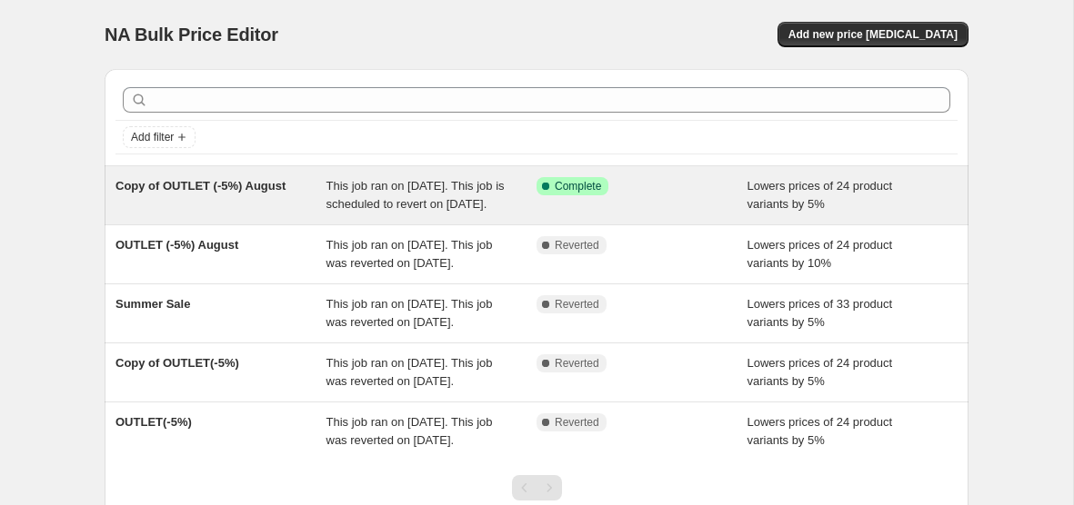
click at [404, 199] on span "This job ran on [DATE]. This job is scheduled to revert on [DATE]." at bounding box center [415, 195] width 178 height 32
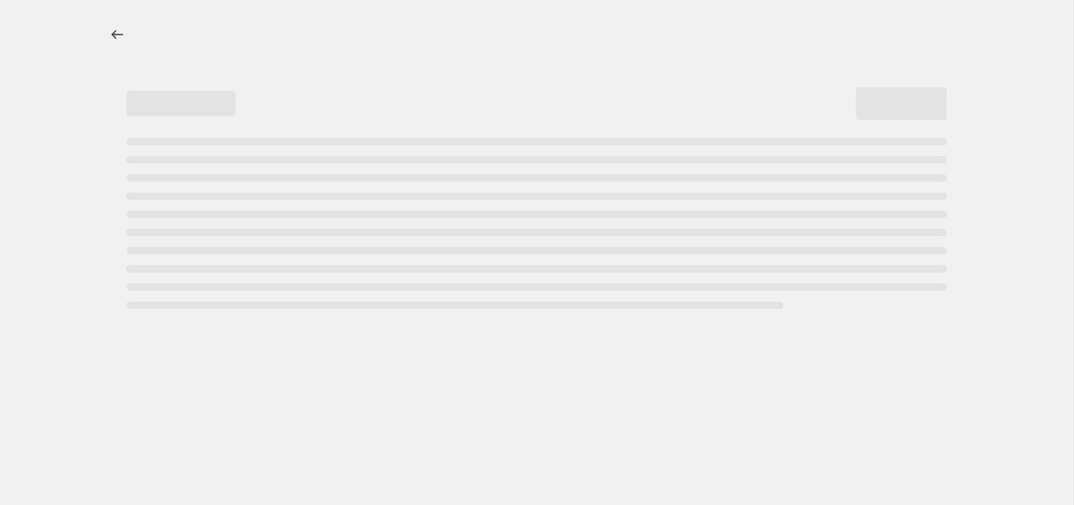
select select "percentage"
select select "collection"
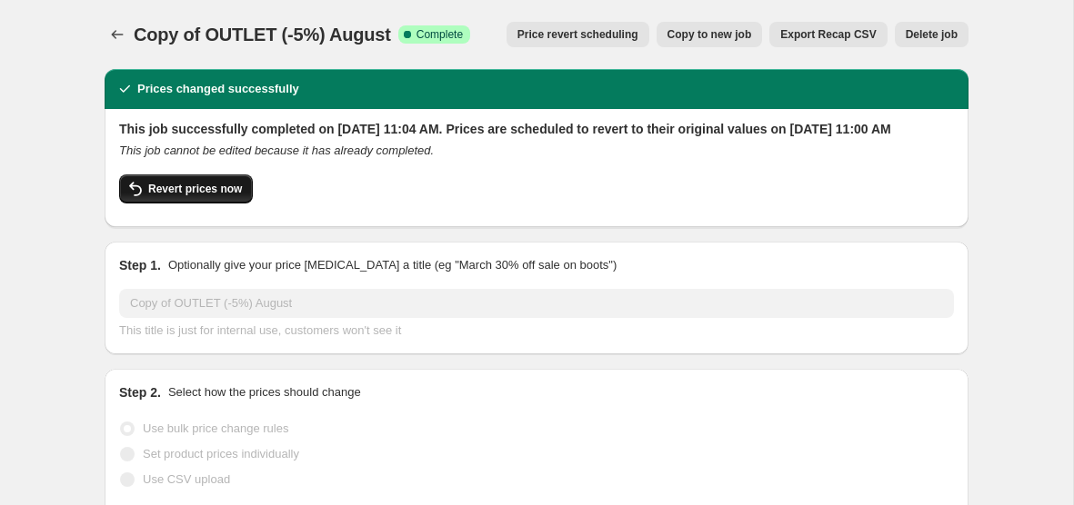
click at [173, 196] on span "Revert prices now" at bounding box center [195, 189] width 94 height 15
checkbox input "false"
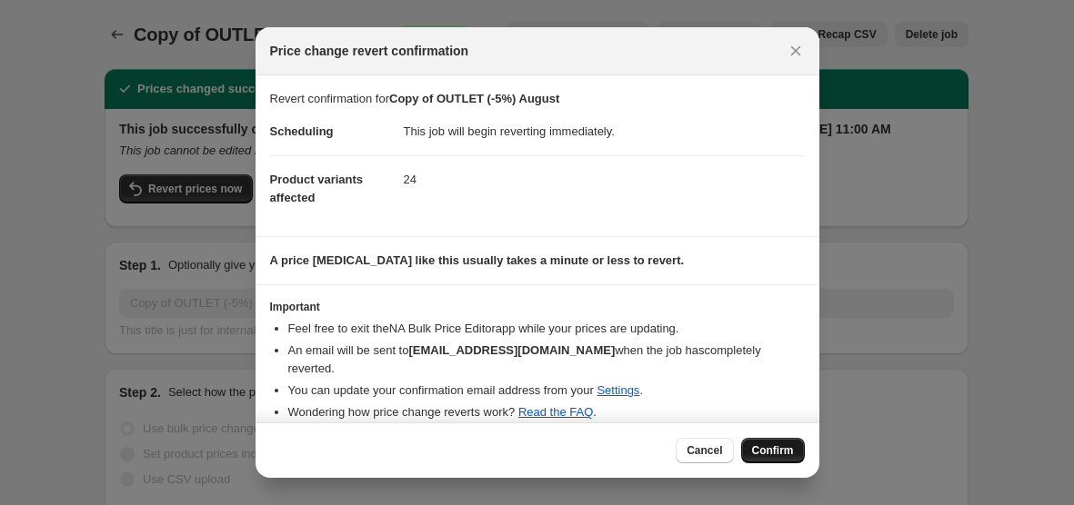
click at [783, 456] on span "Confirm" at bounding box center [773, 451] width 42 height 15
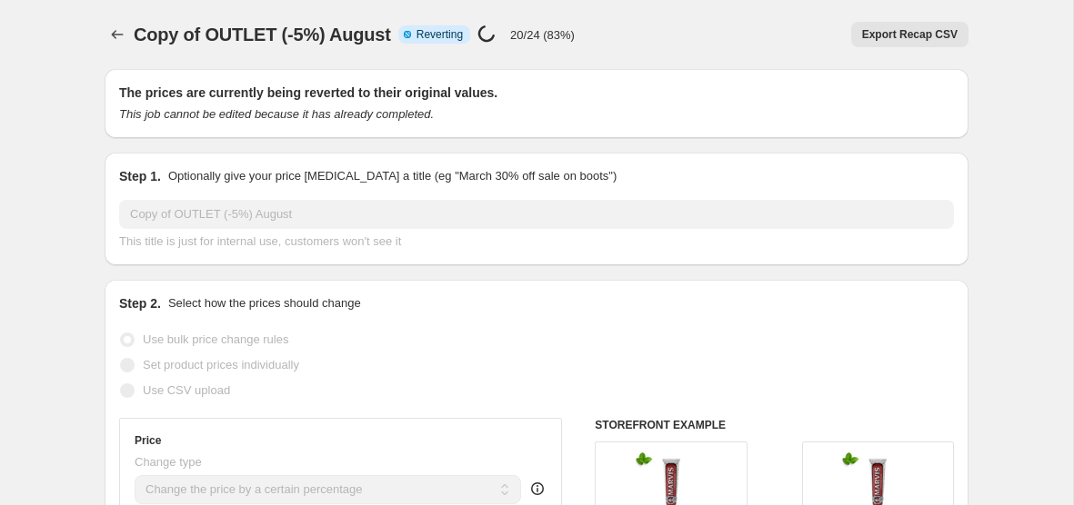
select select "percentage"
select select "collection"
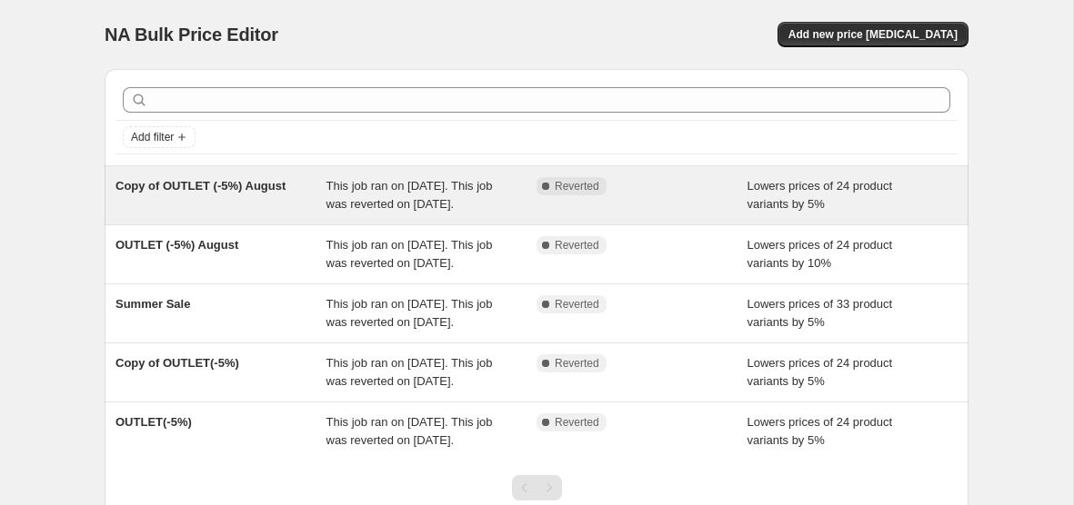
click at [444, 214] on div "This job ran on [DATE]. This job was reverted on [DATE]." at bounding box center [431, 195] width 211 height 36
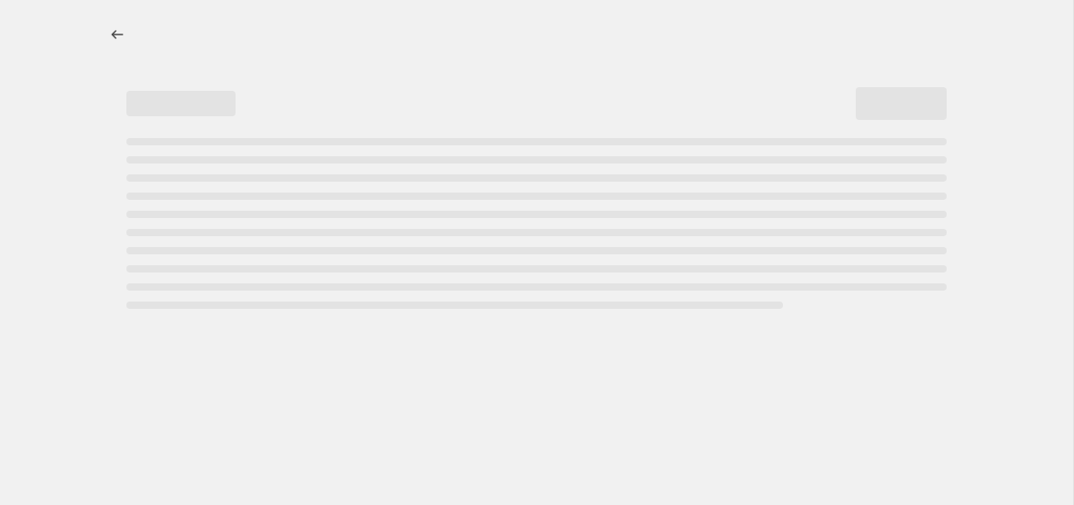
select select "percentage"
select select "collection"
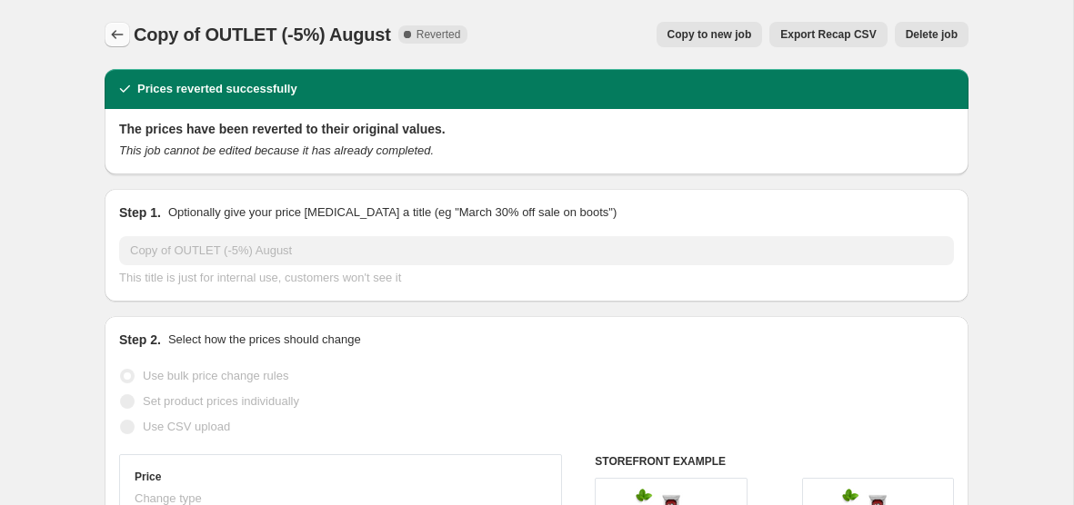
click at [115, 34] on icon "Price change jobs" at bounding box center [117, 34] width 18 height 18
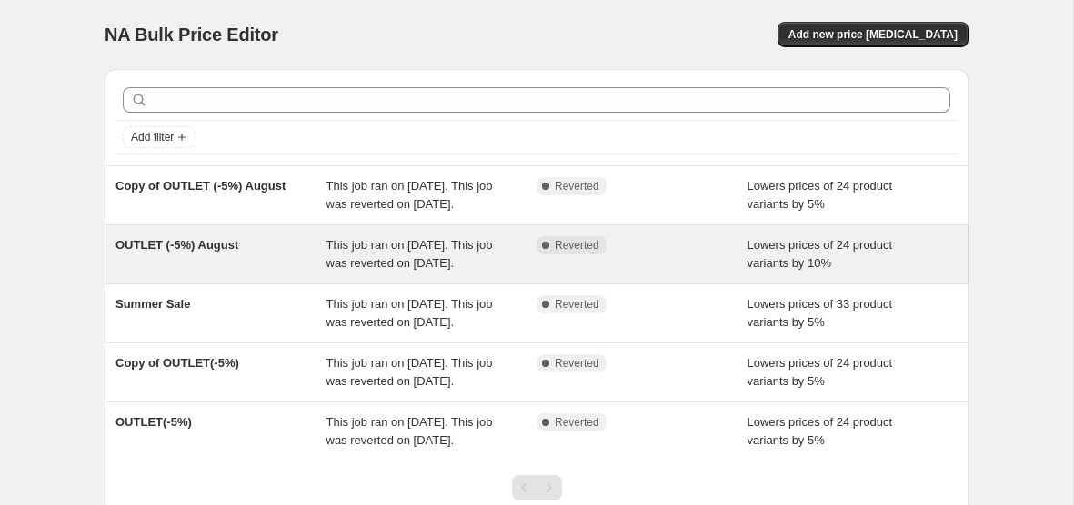
click at [369, 273] on div "This job ran on [DATE]. This job was reverted on [DATE]." at bounding box center [431, 254] width 211 height 36
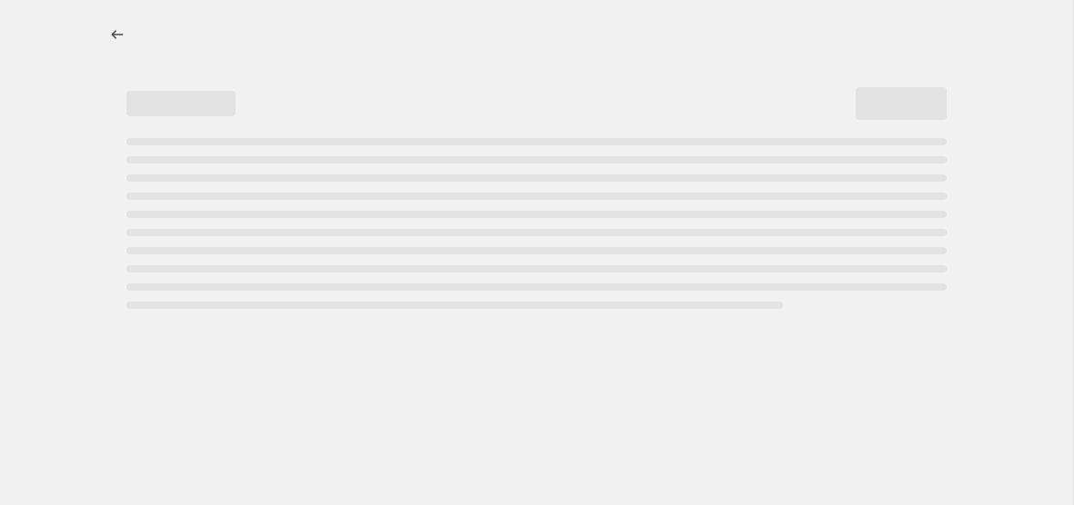
select select "percentage"
select select "collection"
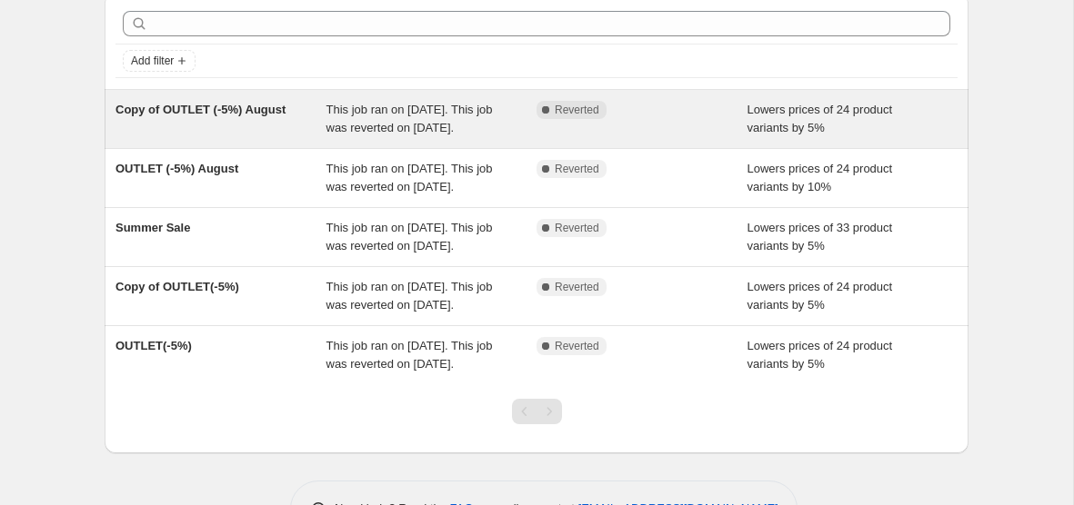
scroll to position [226, 0]
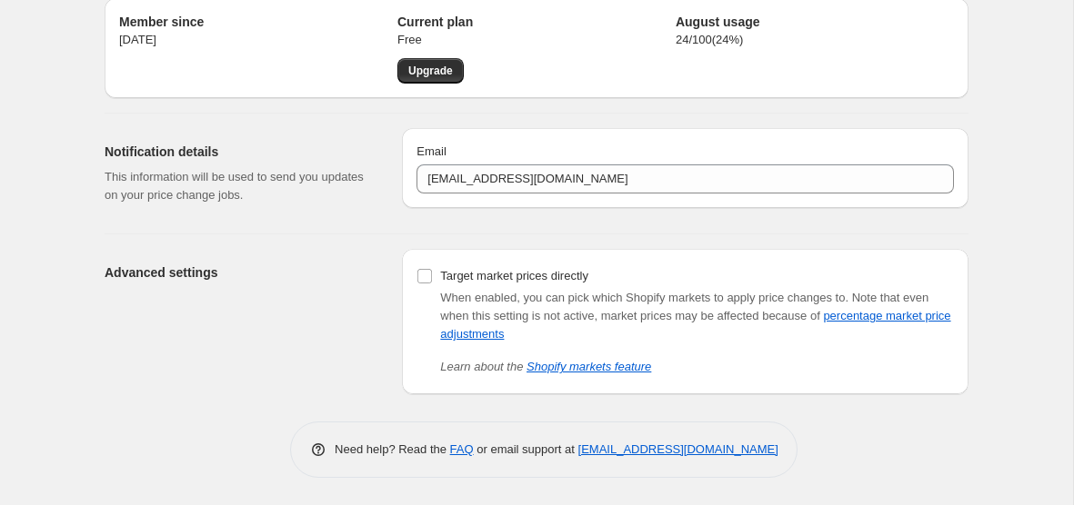
scroll to position [71, 0]
click at [450, 455] on link "FAQ" at bounding box center [462, 450] width 24 height 14
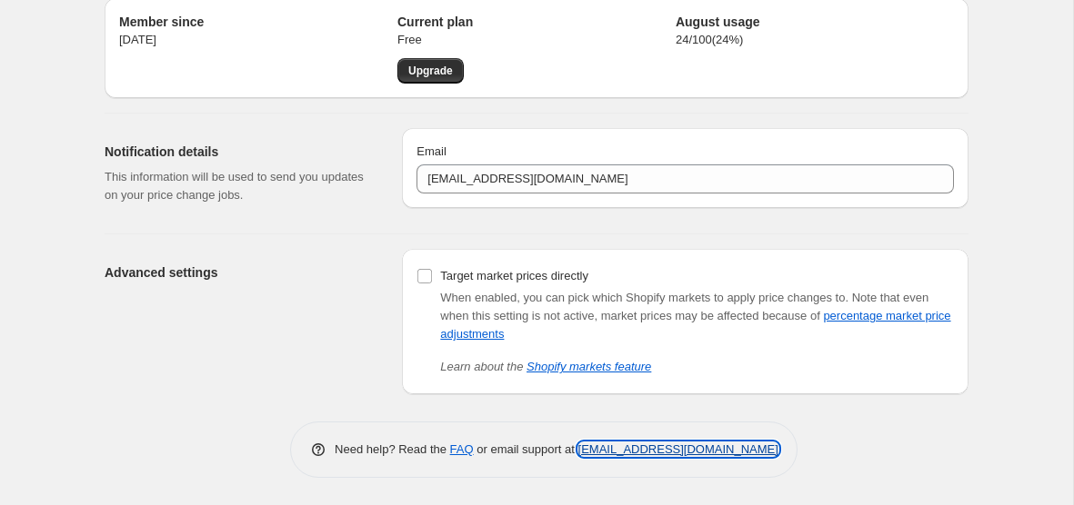
click at [615, 450] on link "[EMAIL_ADDRESS][DOMAIN_NAME]" at bounding box center [678, 450] width 200 height 14
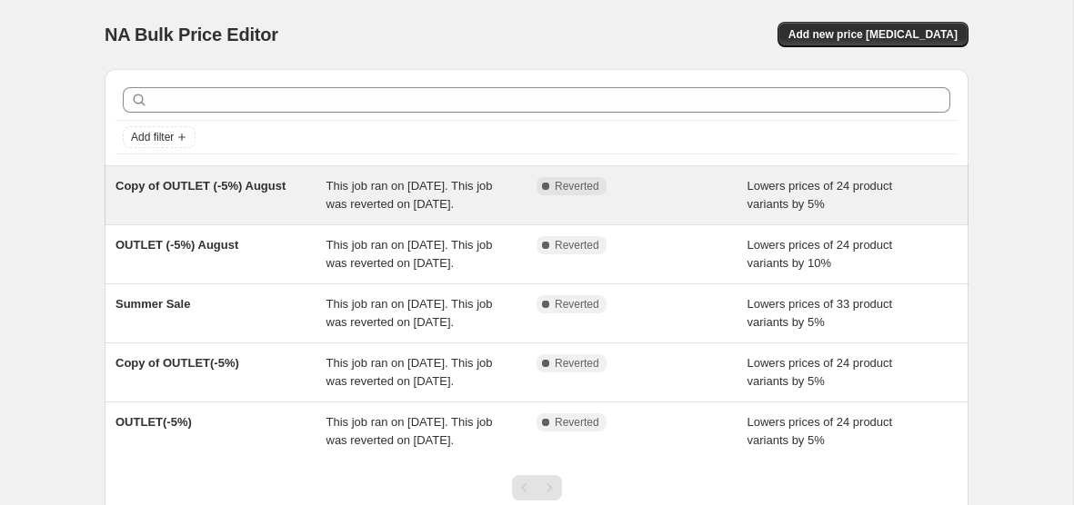
click at [214, 200] on div "Copy of OUTLET (-5%) August" at bounding box center [220, 195] width 211 height 36
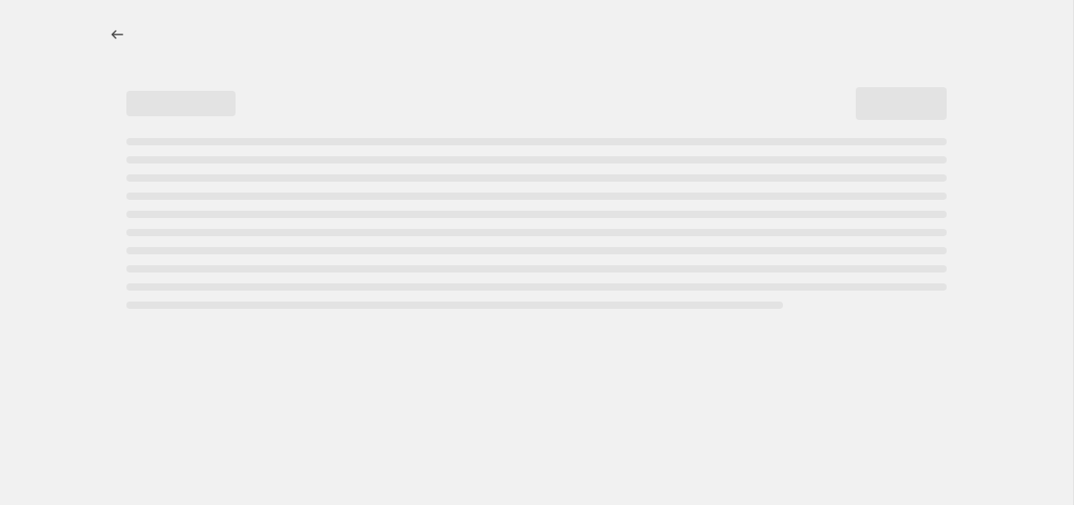
select select "percentage"
select select "collection"
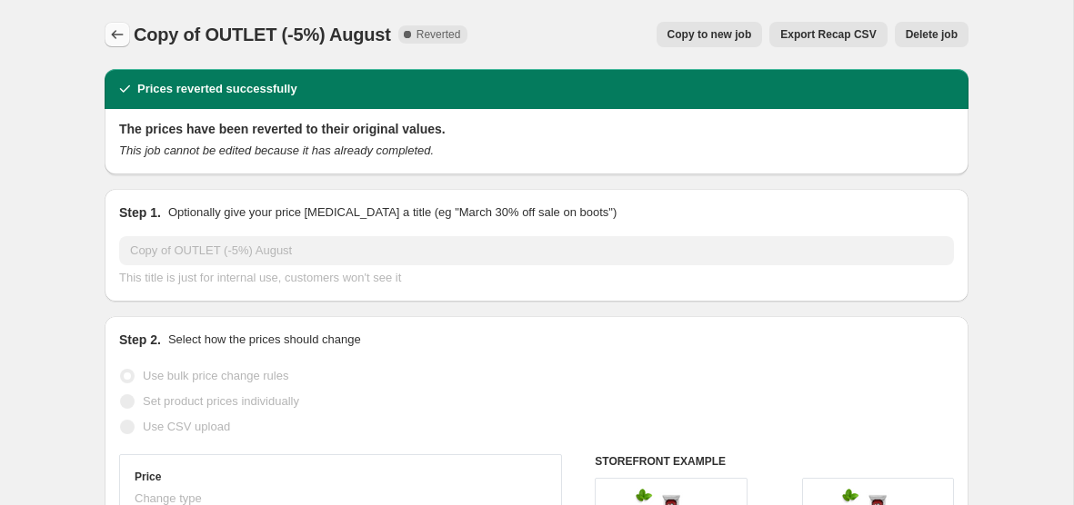
click at [112, 37] on icon "Price change jobs" at bounding box center [117, 34] width 18 height 18
